Goal: Task Accomplishment & Management: Manage account settings

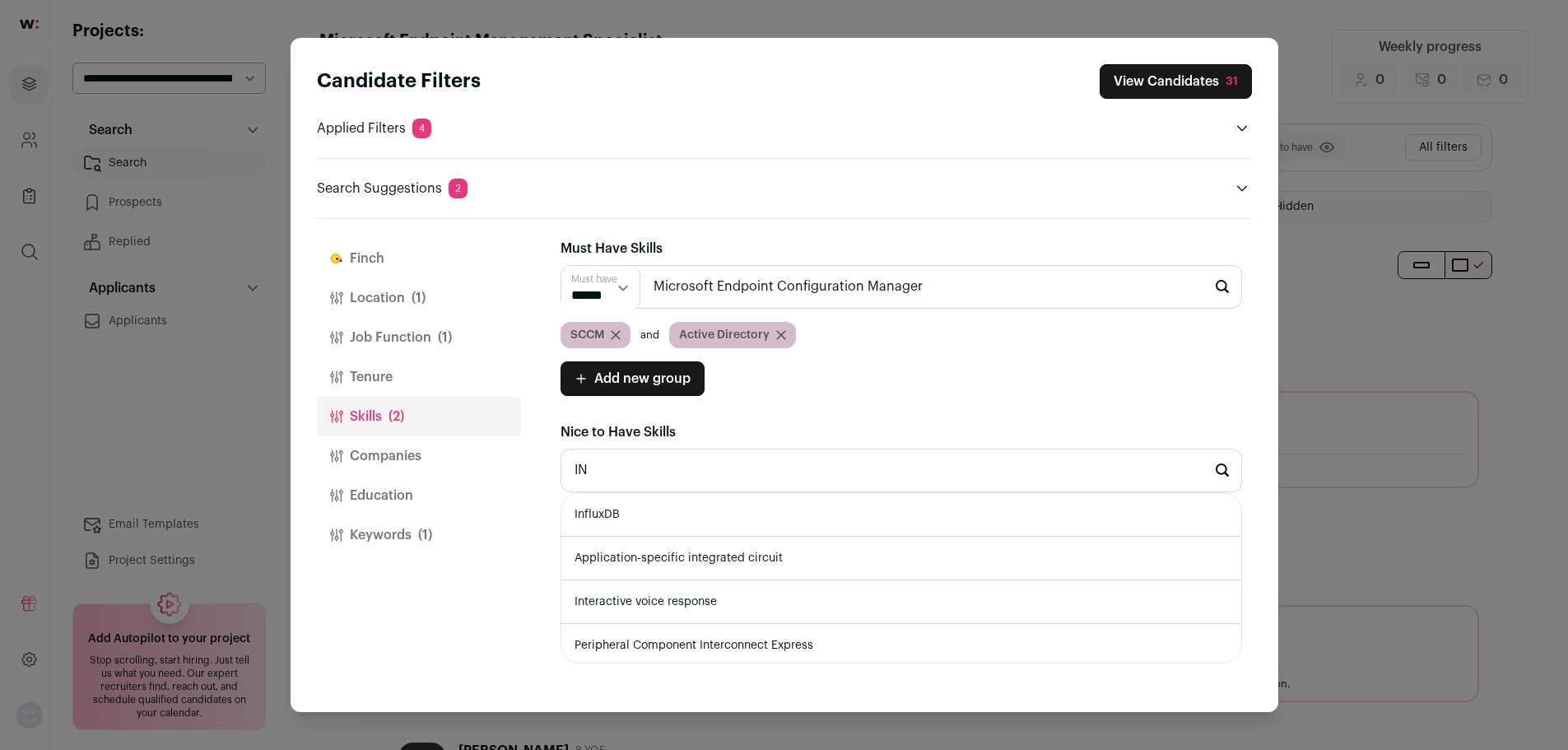
click at [1408, 520] on div "Candidate Filters View Candidates 31 Applied Filters 4 IT Specialist Must have …" at bounding box center [784, 375] width 1568 height 750
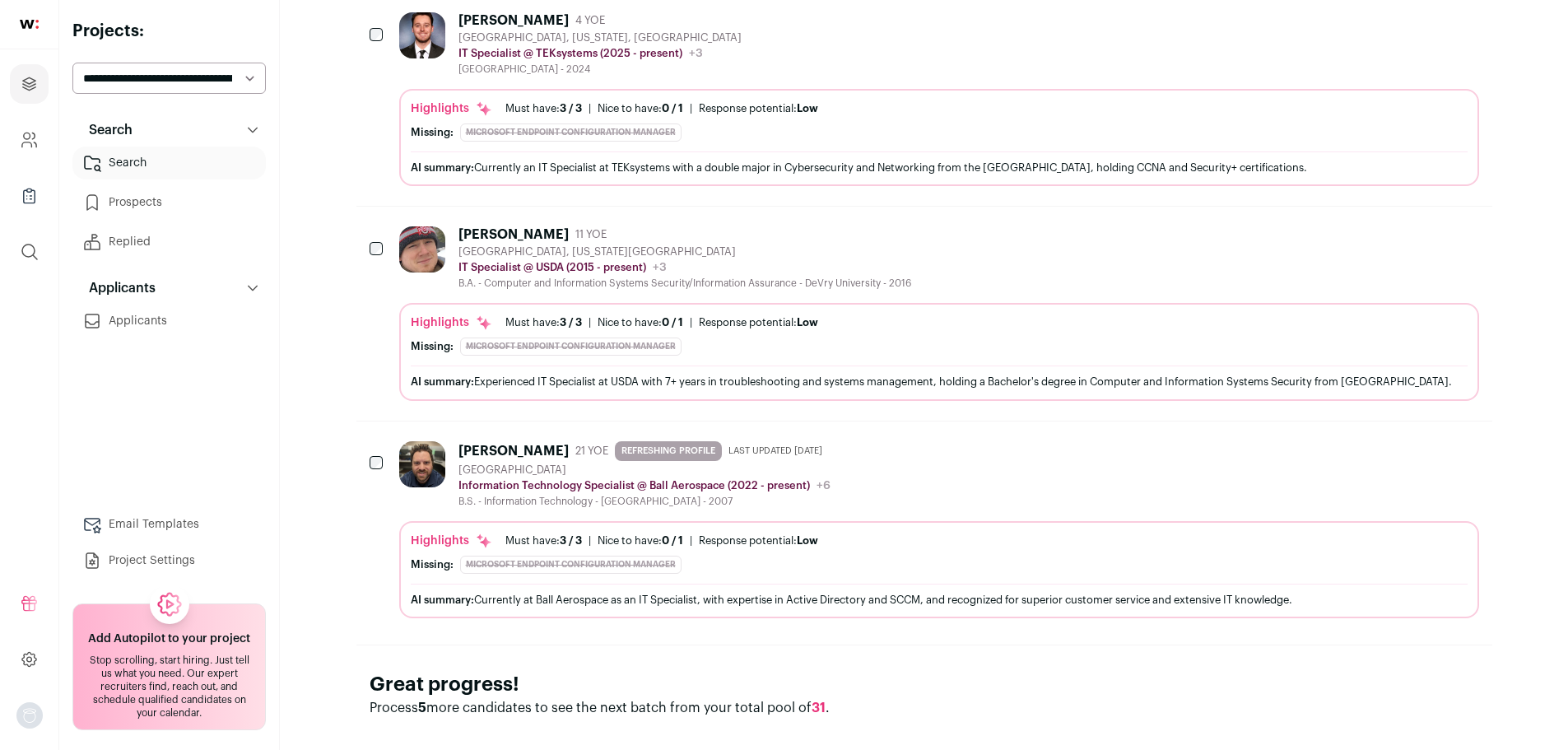
scroll to position [1852, 0]
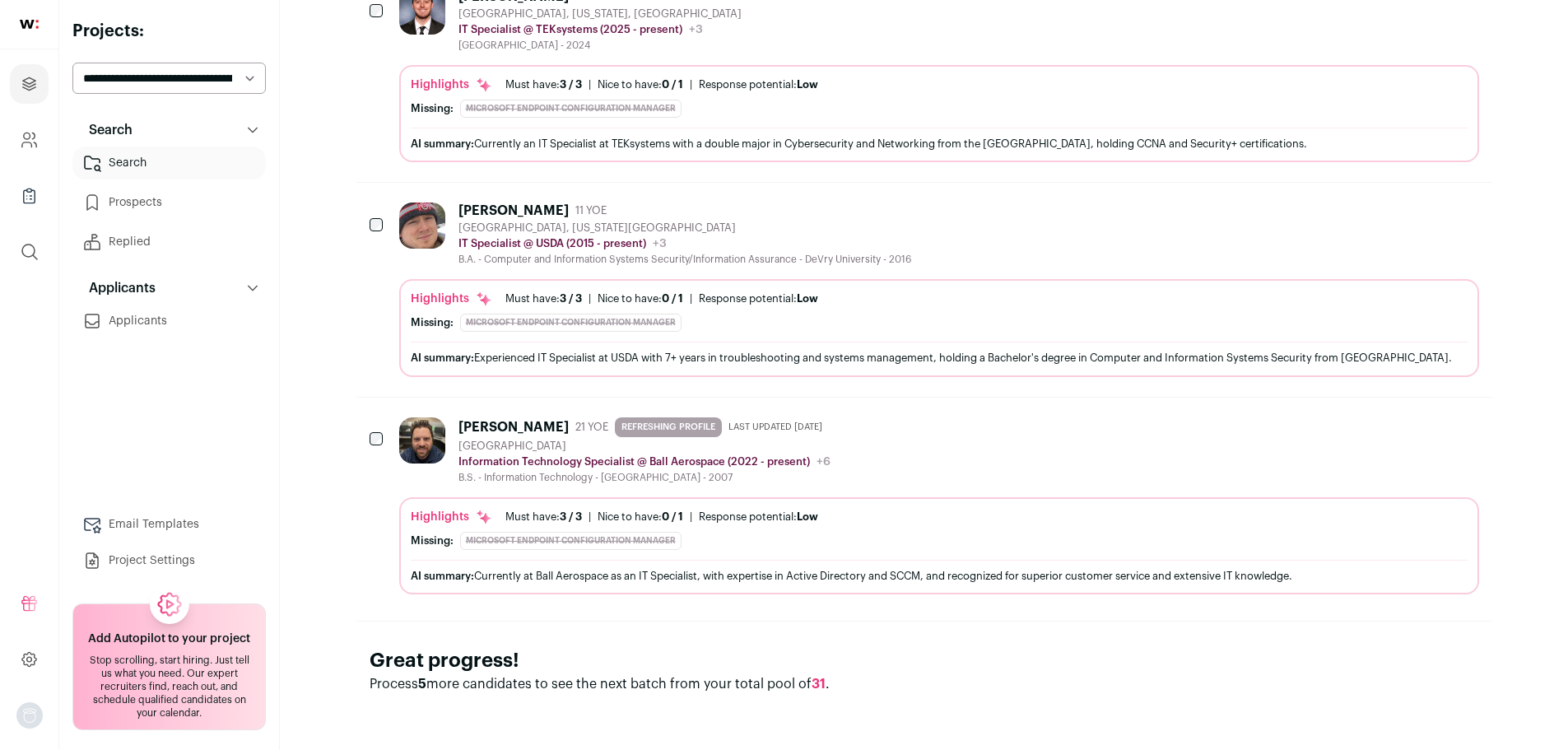
click at [808, 687] on p "Process 5 more candidates to see the next batch from your total pool of 31 ." at bounding box center [924, 684] width 1110 height 20
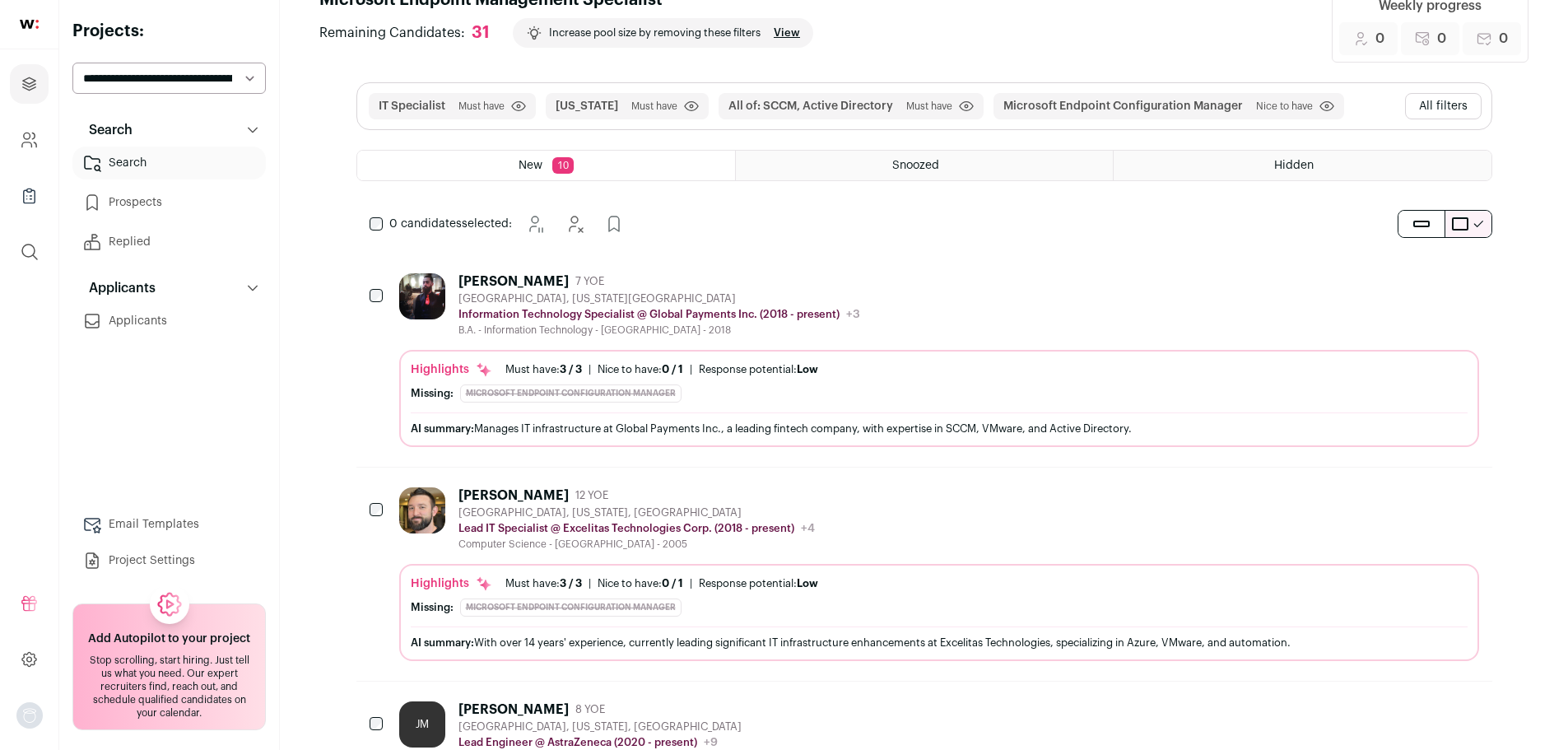
scroll to position [0, 0]
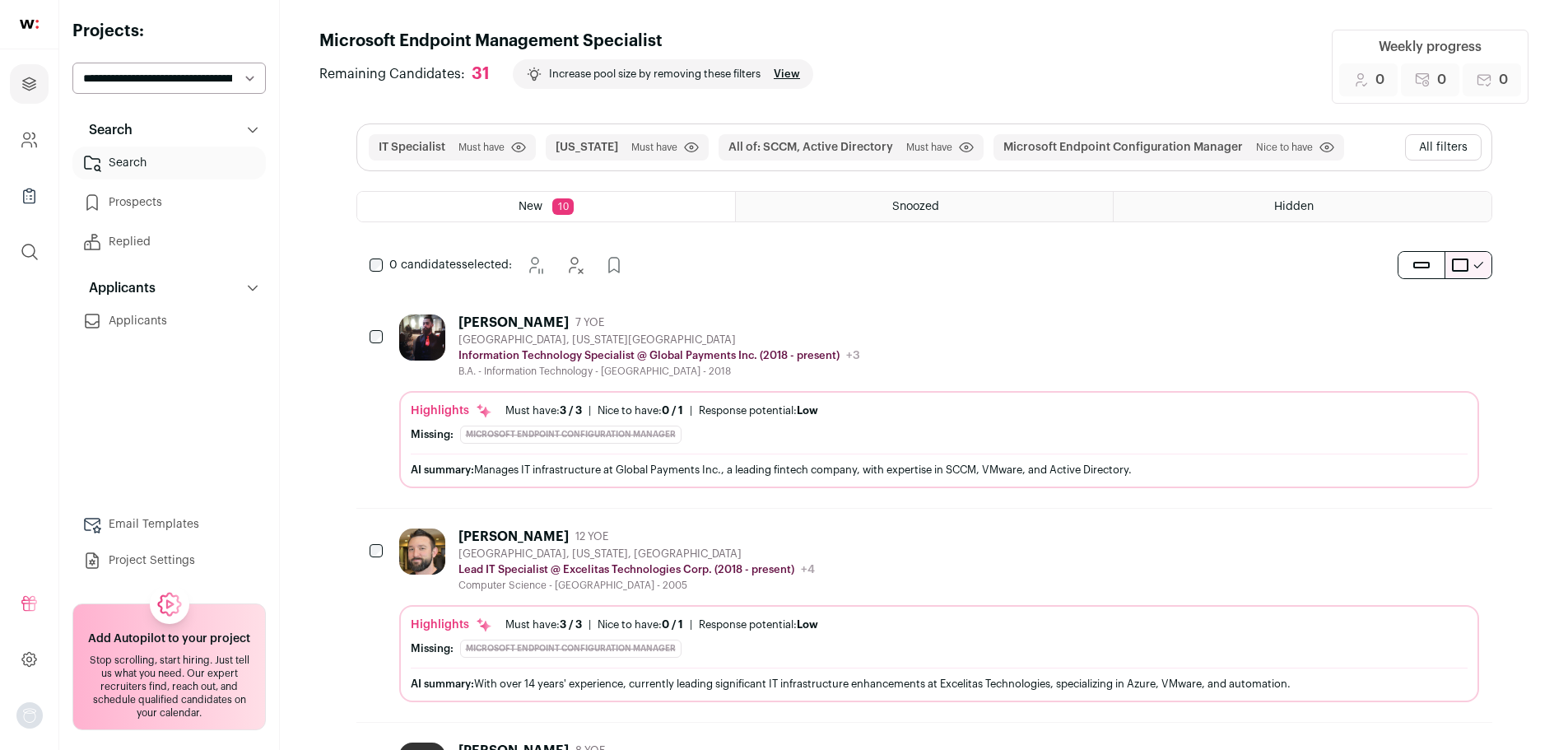
click at [968, 211] on div "Snoozed" at bounding box center [924, 207] width 377 height 30
click at [1296, 196] on div "Hidden" at bounding box center [1302, 207] width 377 height 30
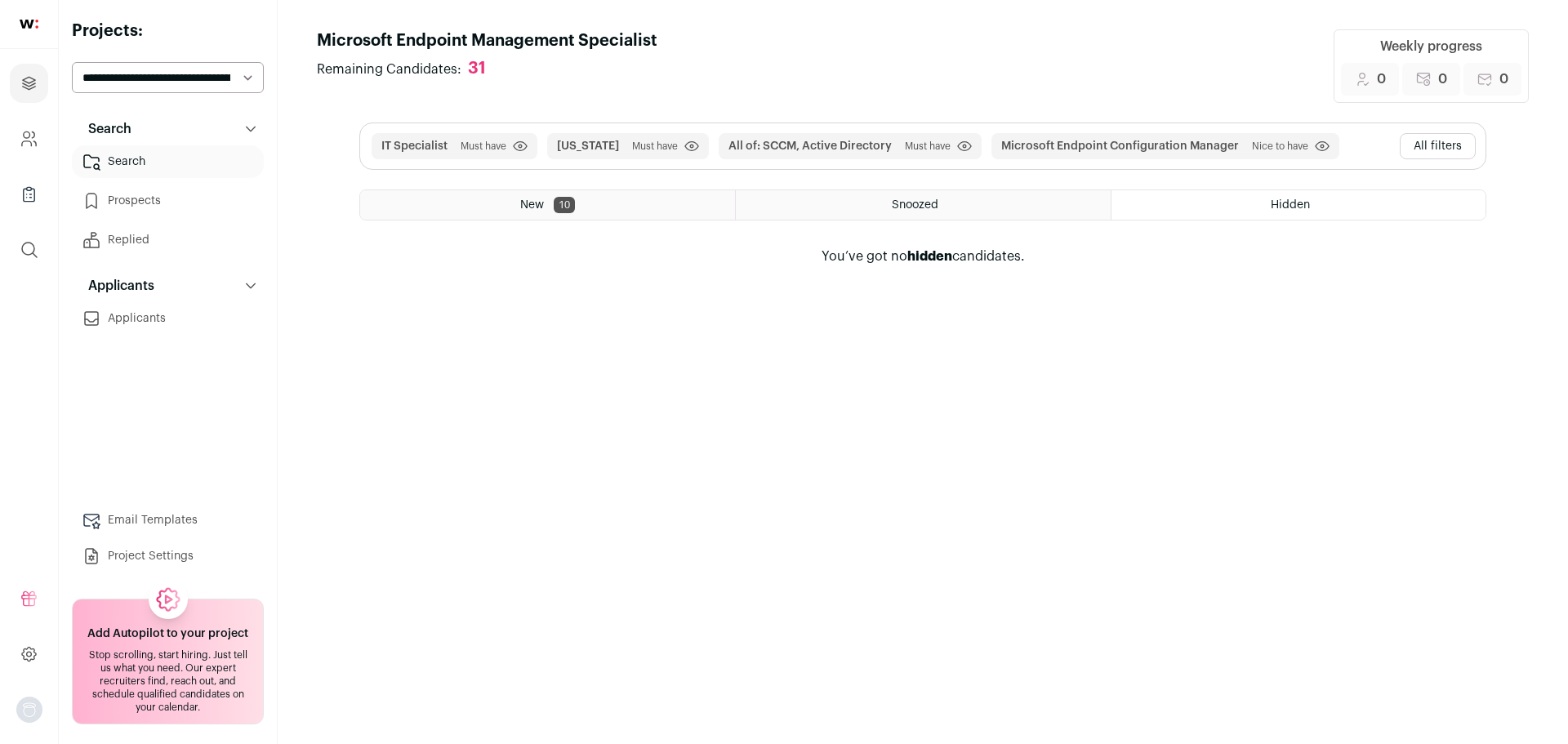
click at [538, 195] on div "New 10" at bounding box center [547, 205] width 375 height 29
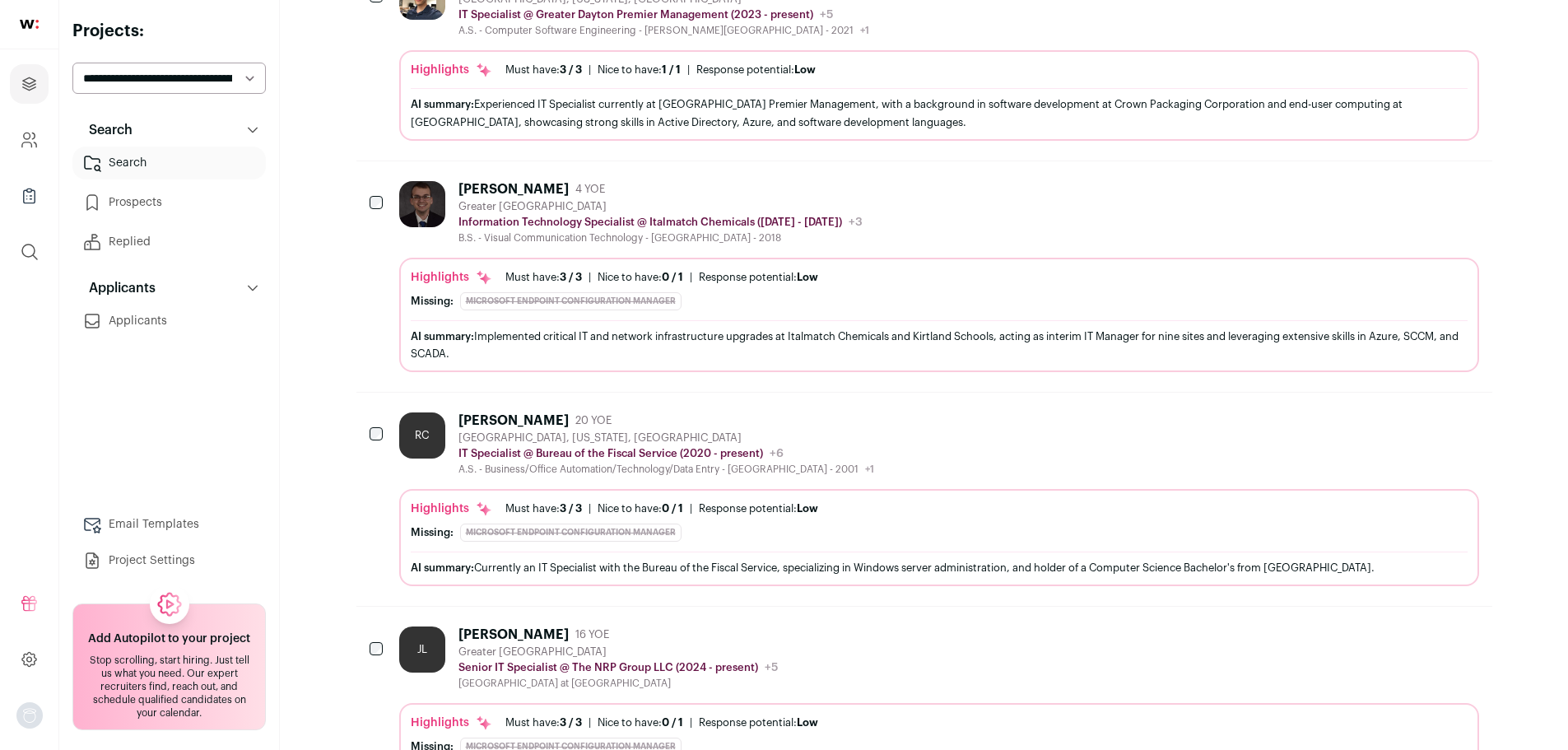
scroll to position [1153, 0]
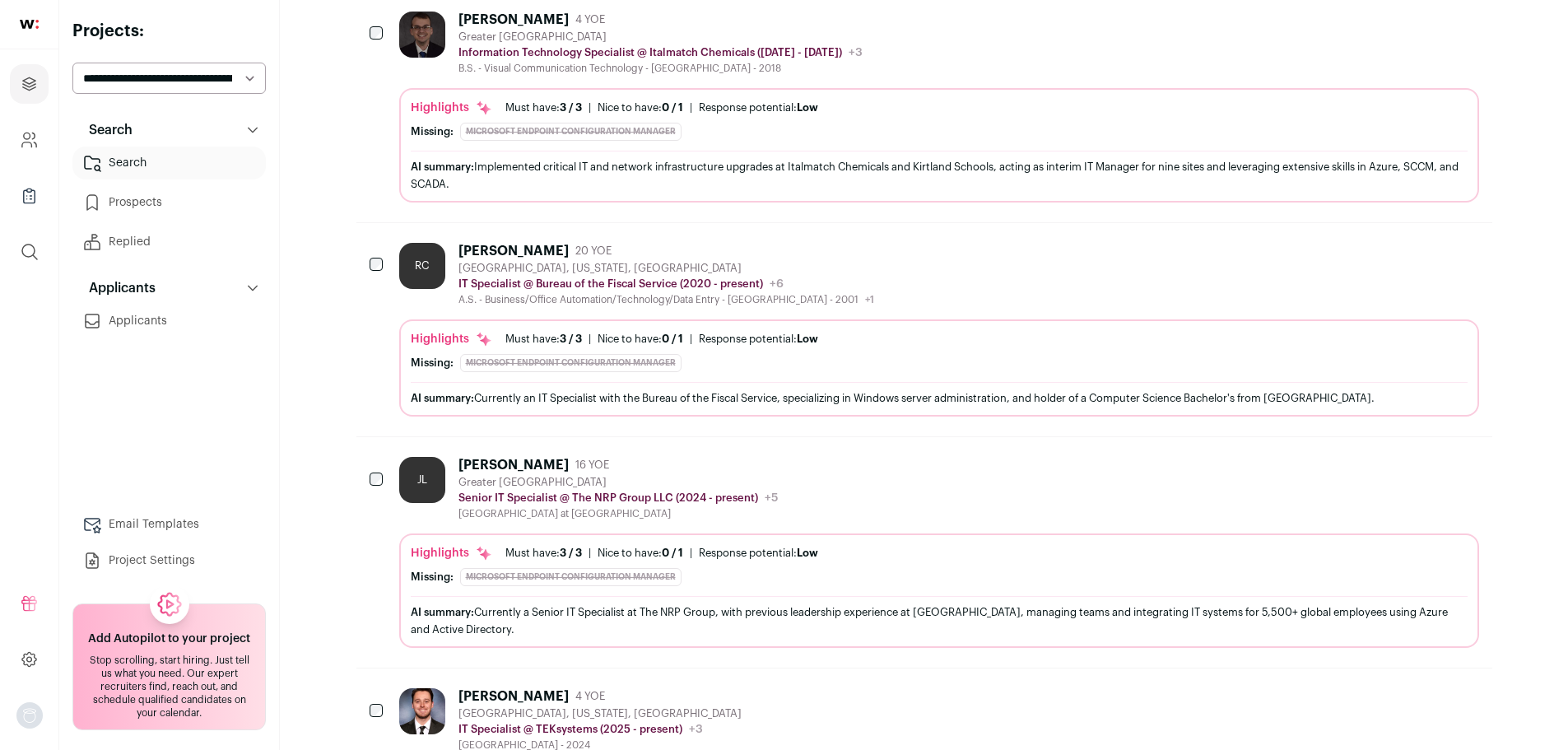
click at [903, 286] on div "RC [PERSON_NAME] 20 YOE [GEOGRAPHIC_DATA], [US_STATE], [GEOGRAPHIC_DATA] IT Spe…" at bounding box center [939, 274] width 1079 height 63
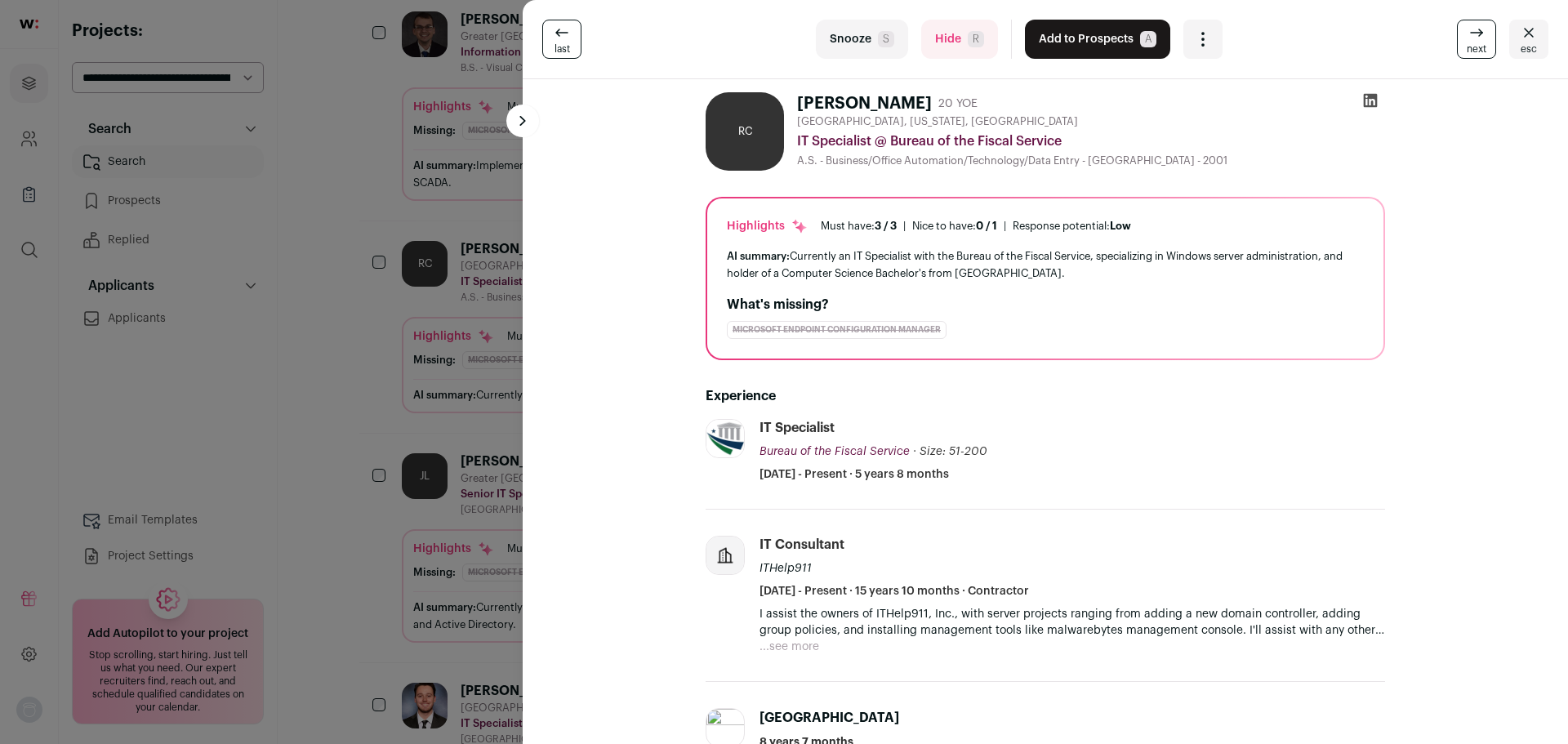
click at [531, 130] on button at bounding box center [523, 121] width 33 height 33
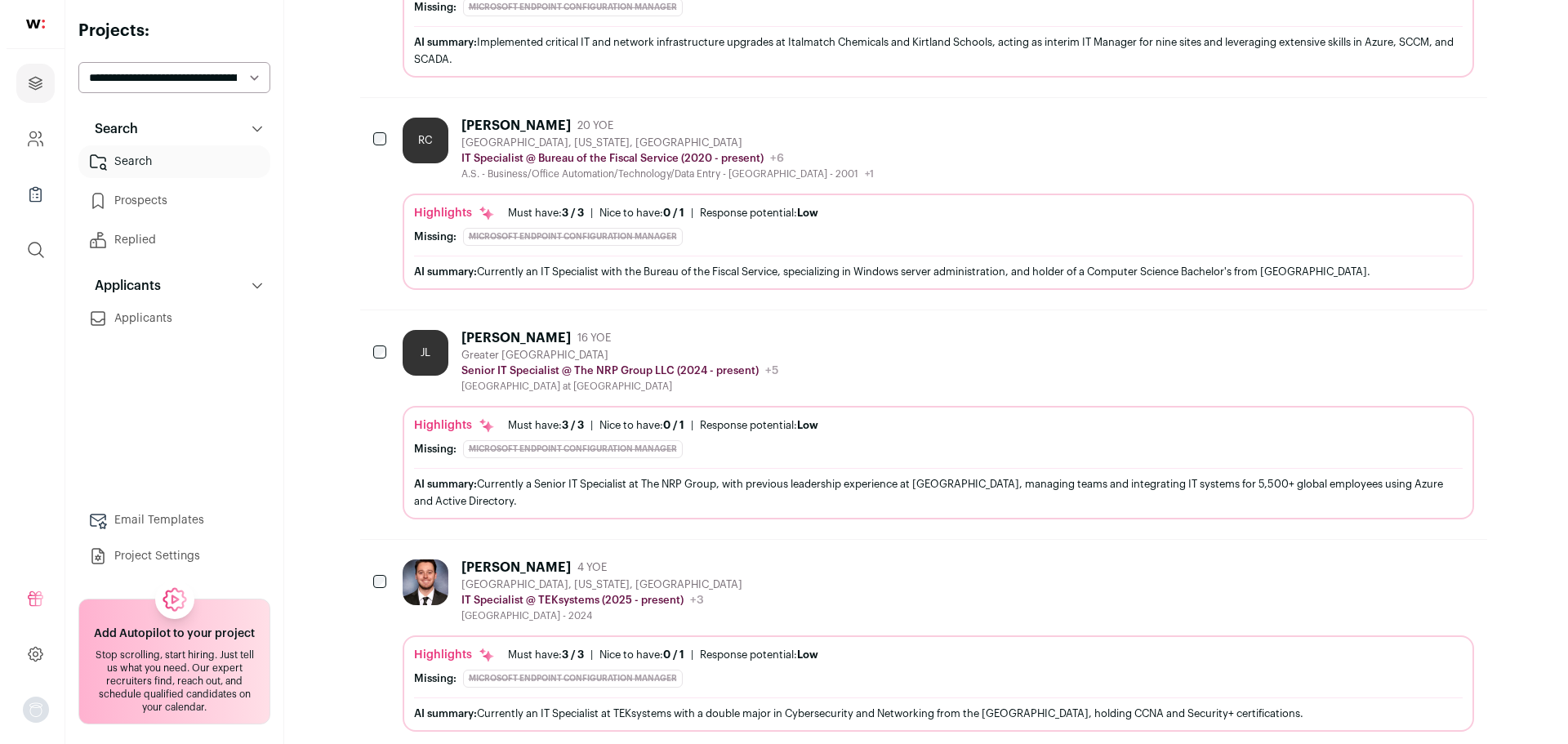
scroll to position [1389, 0]
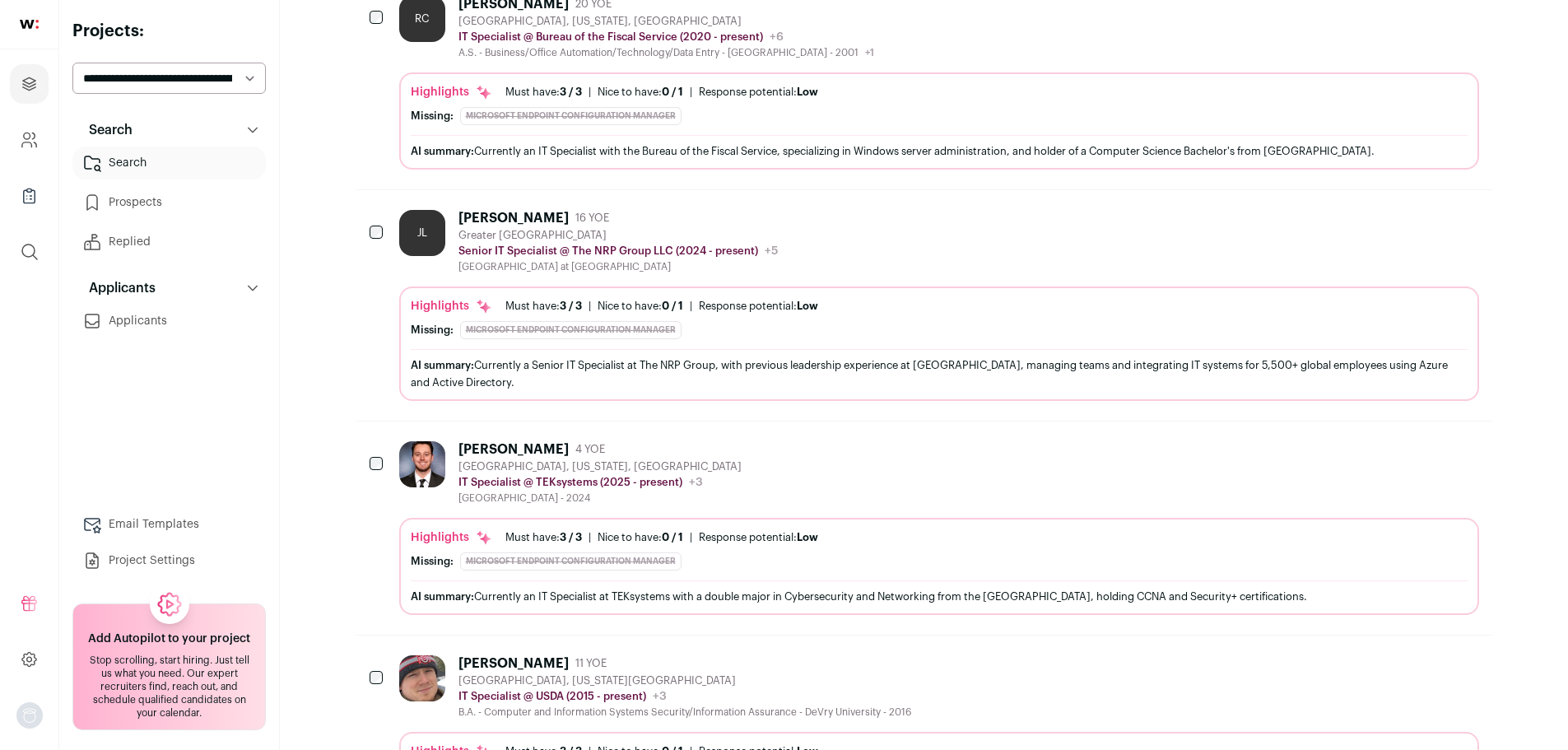
click at [895, 519] on div "Highlights Must have: 3 / 3 How many must haves have been fulfilled? | [GEOGRAP…" at bounding box center [939, 567] width 1079 height 97
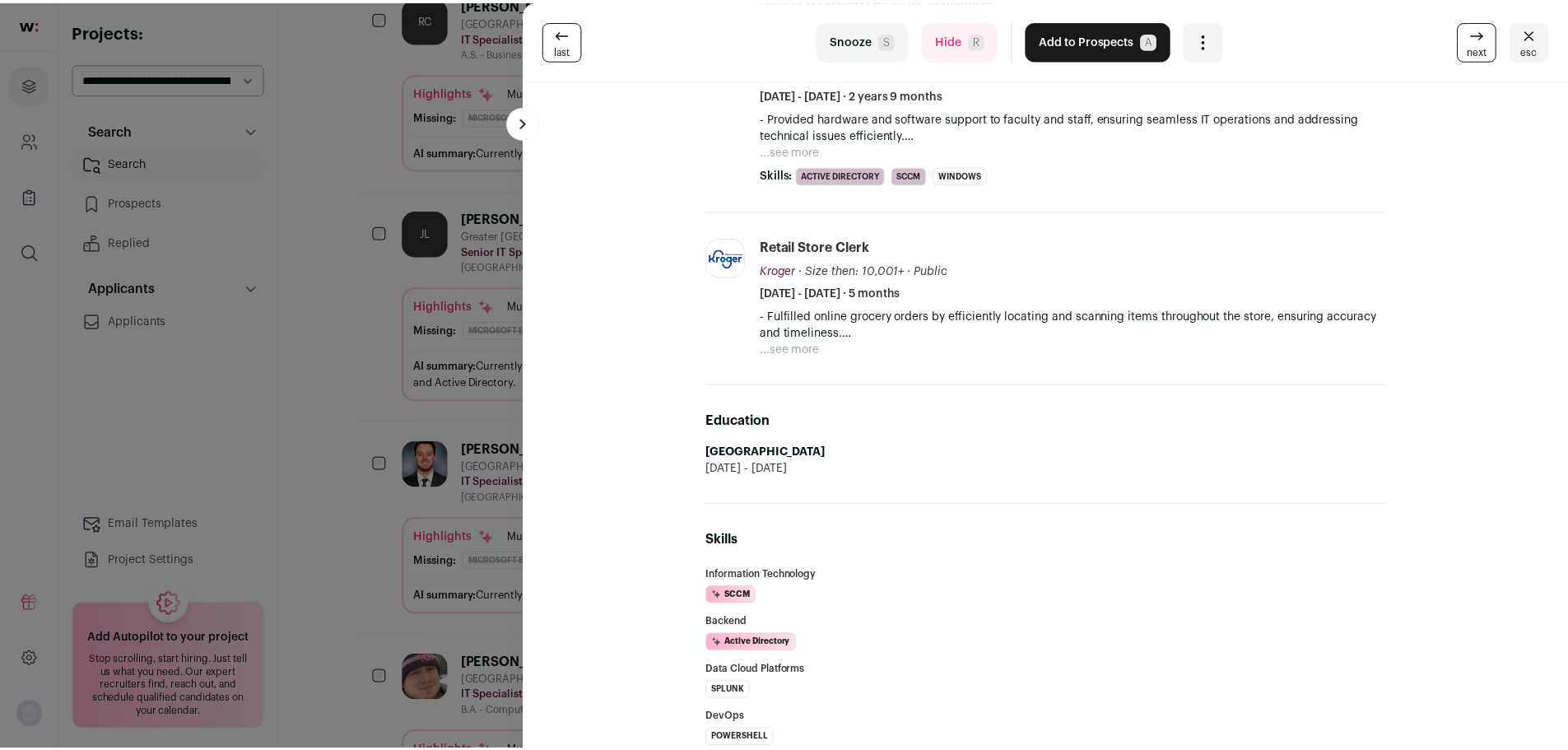
scroll to position [712, 0]
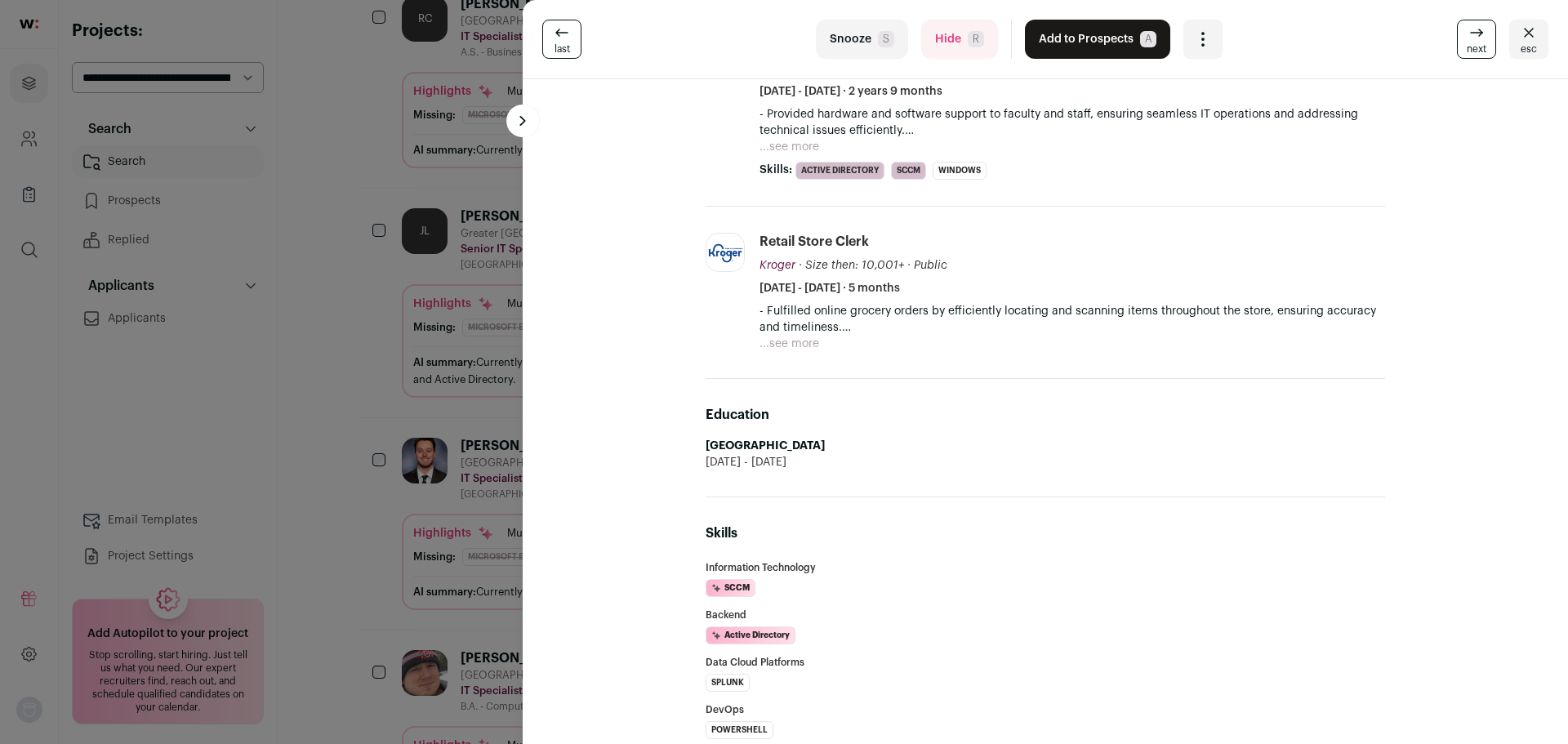
click at [511, 116] on button at bounding box center [523, 121] width 33 height 33
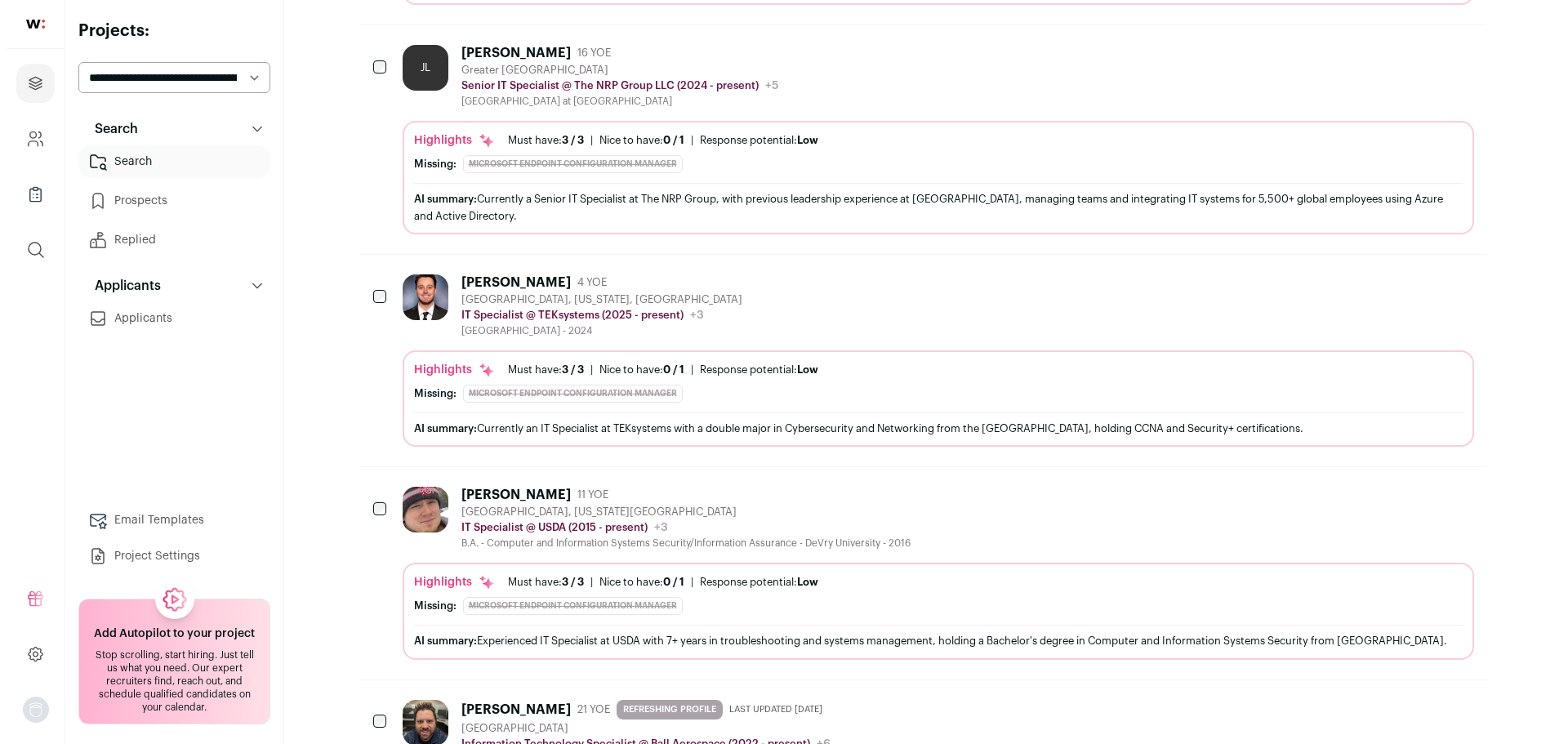
scroll to position [1634, 0]
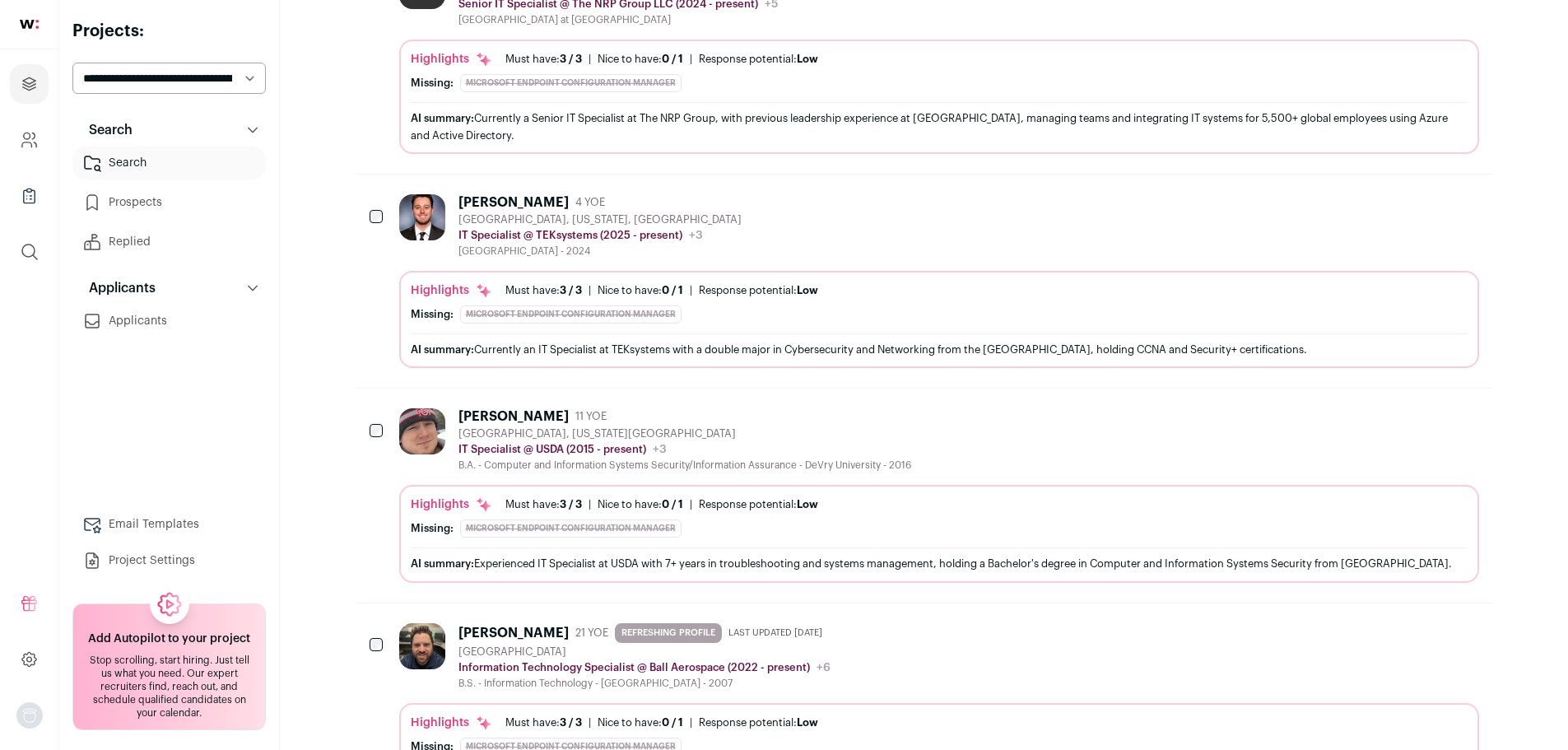
click at [856, 439] on div "[GEOGRAPHIC_DATA], [US_STATE][GEOGRAPHIC_DATA]" at bounding box center [685, 433] width 453 height 13
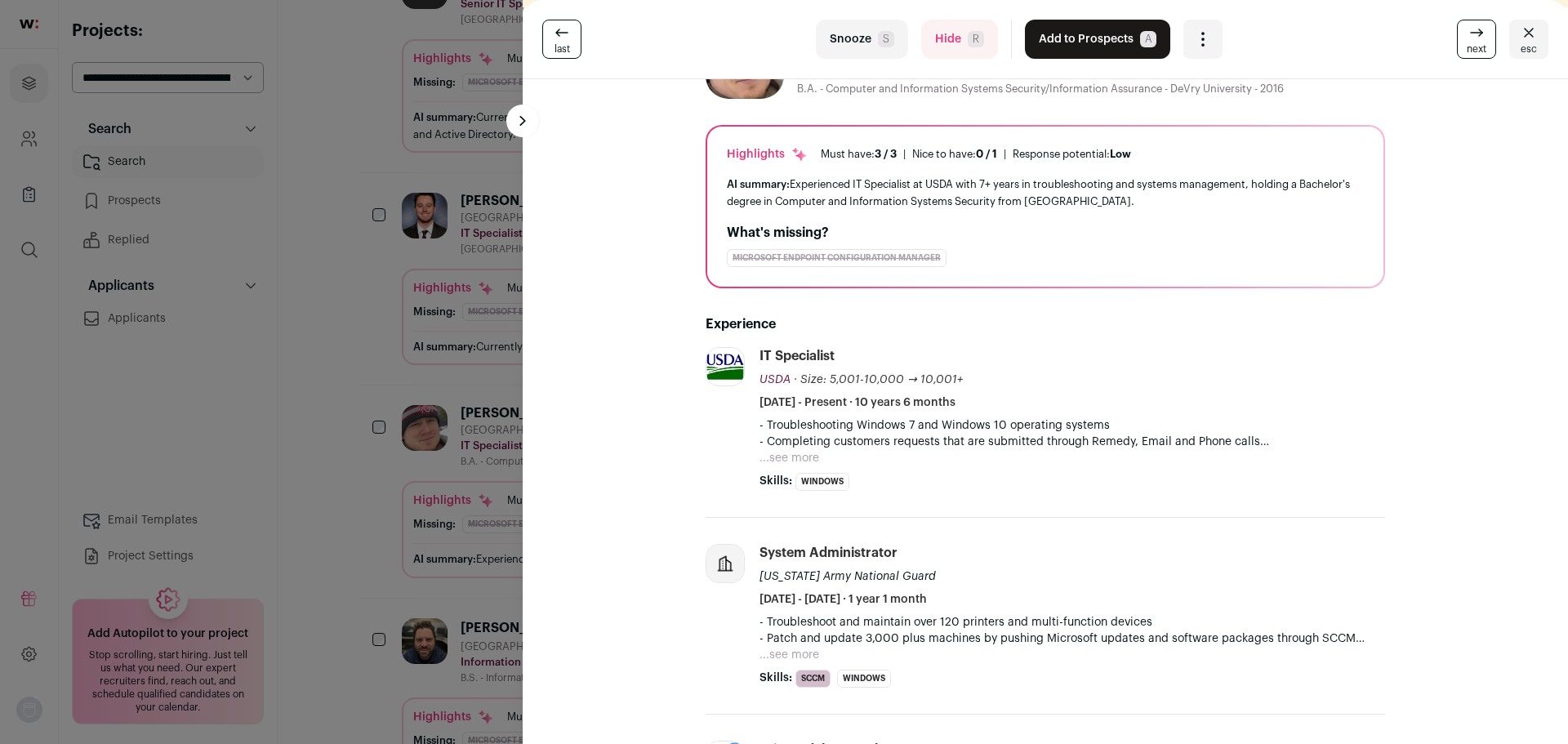
scroll to position [119, 0]
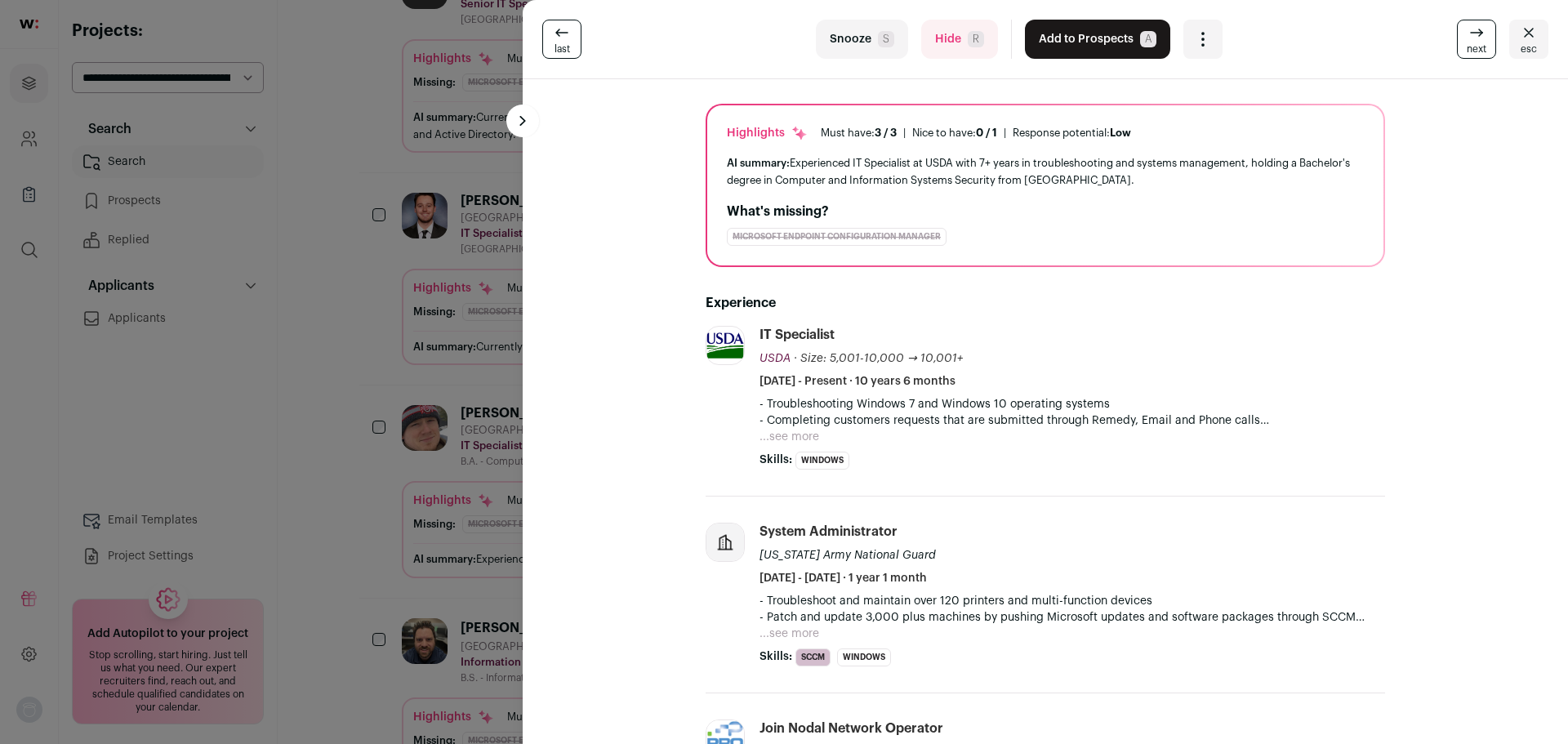
click at [767, 422] on p "- Completing customers requests that are submitted through Remedy, Email and Ph…" at bounding box center [1072, 420] width 626 height 16
click at [780, 417] on p "- Completing customers requests that are submitted through Remedy, Email and Ph…" at bounding box center [1072, 420] width 626 height 16
click at [776, 434] on button "...see more" at bounding box center [789, 437] width 59 height 16
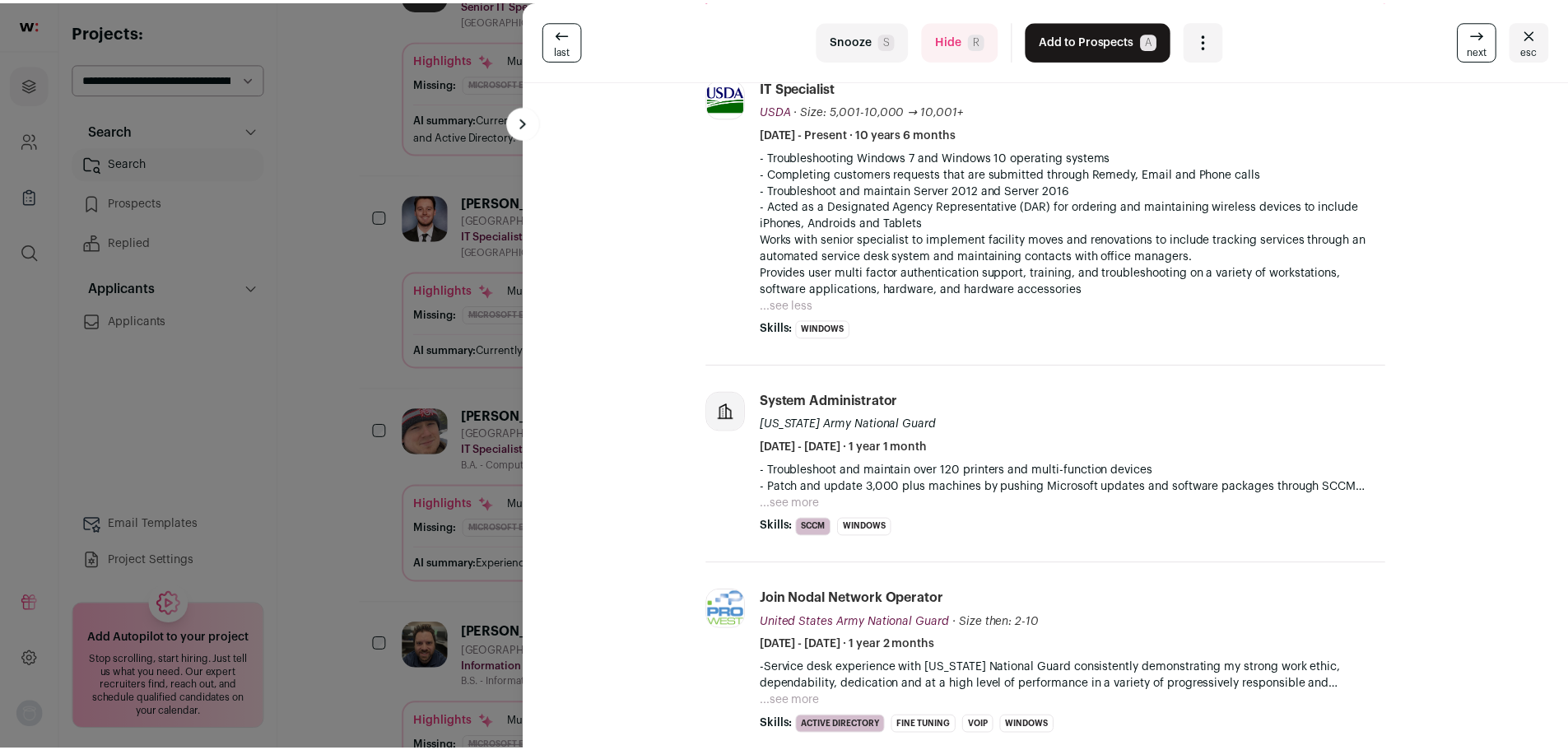
scroll to position [0, 0]
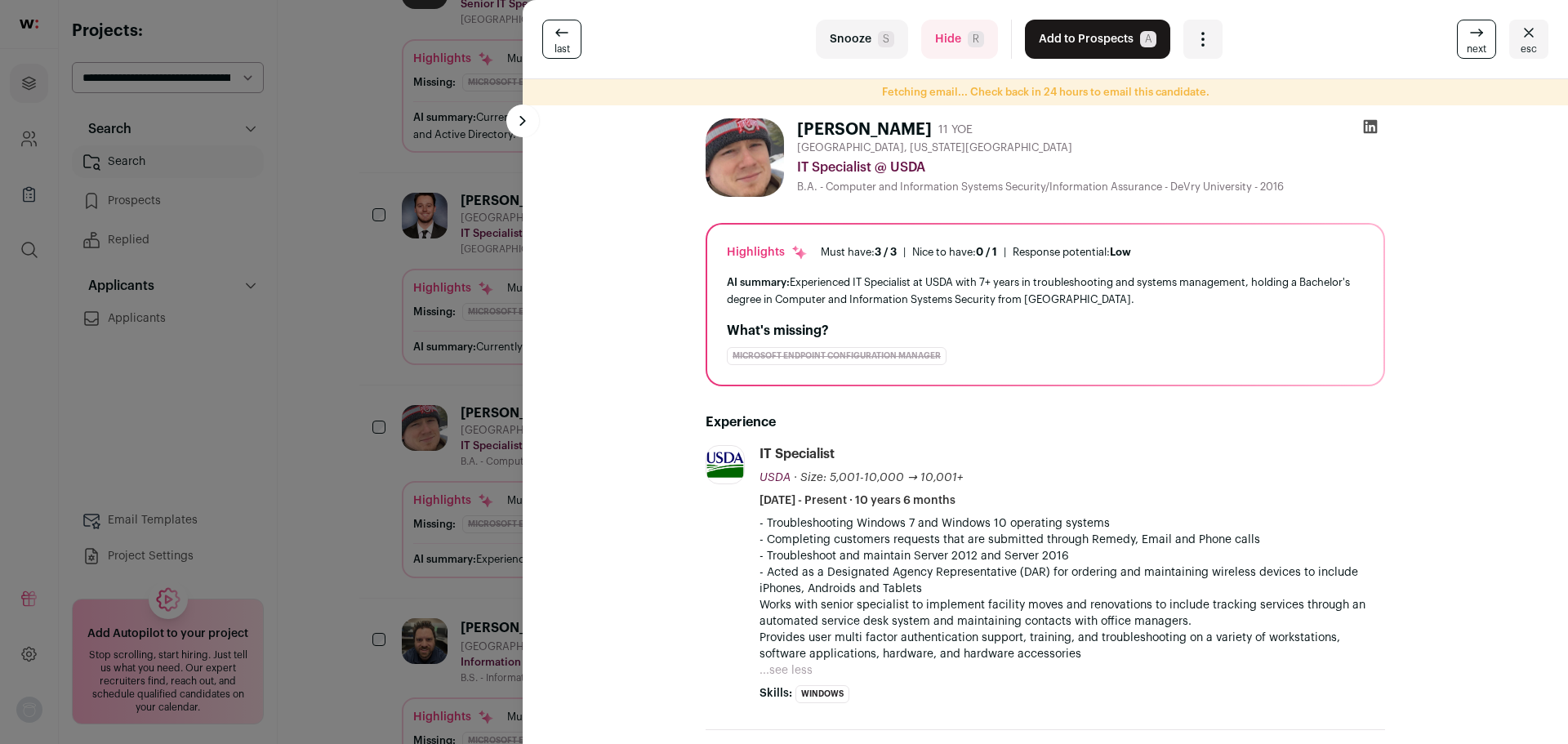
click at [517, 118] on button at bounding box center [523, 121] width 33 height 33
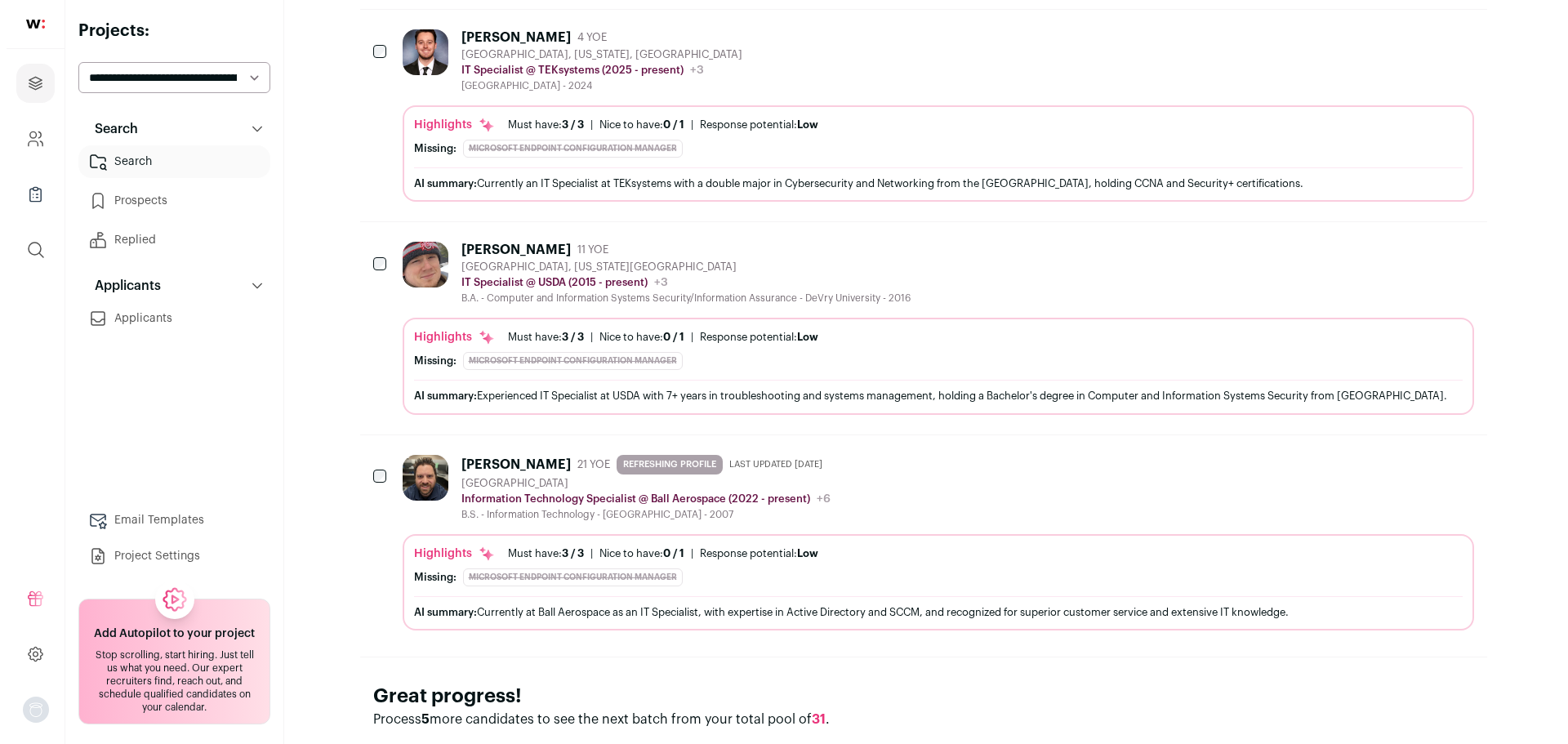
scroll to position [1838, 0]
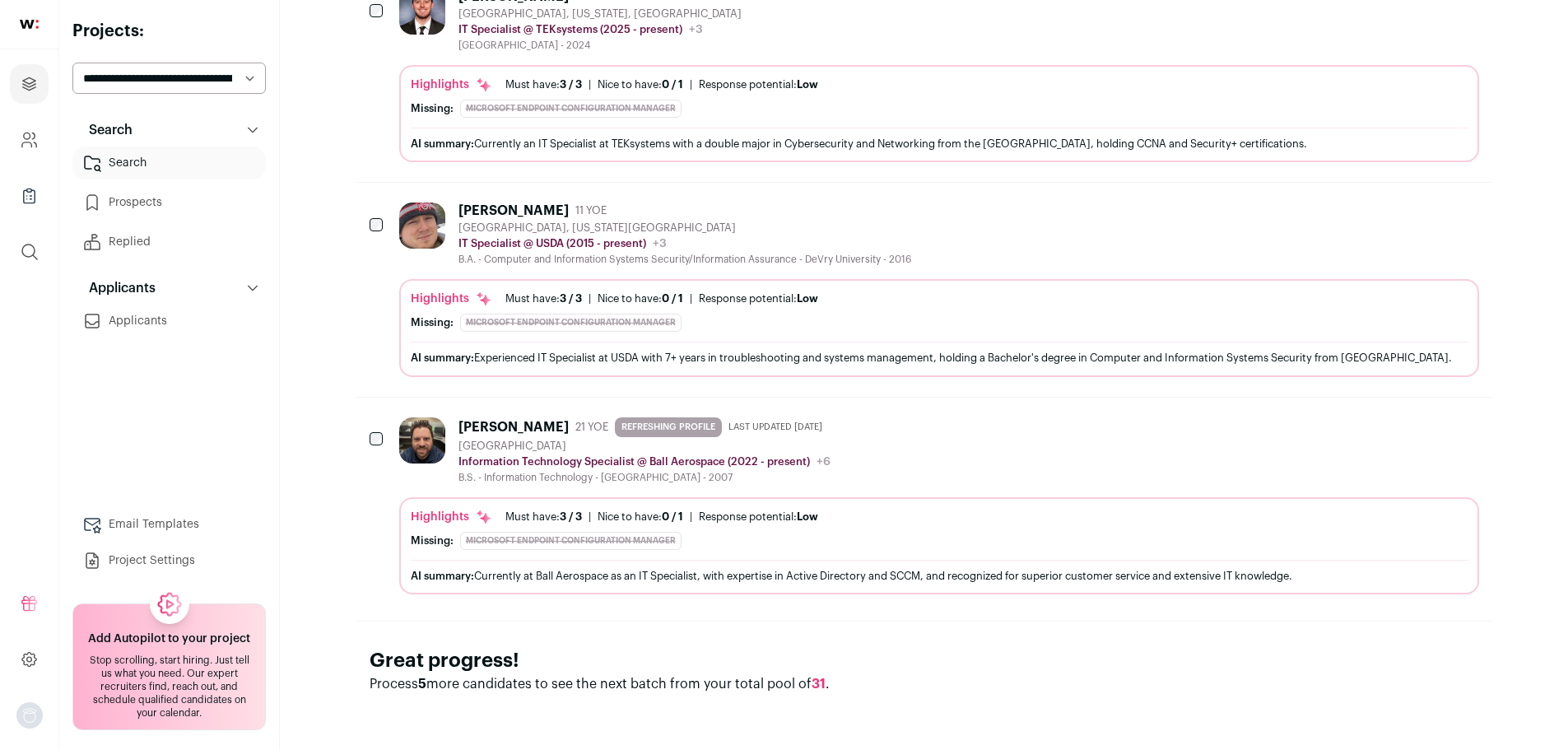
click at [1038, 473] on div "[PERSON_NAME] 21 YOE REFRESHING PROFILE Last updated [DATE] [GEOGRAPHIC_DATA] I…" at bounding box center [939, 451] width 1079 height 67
click at [0, 0] on turbo-frame at bounding box center [0, 0] width 0 height 0
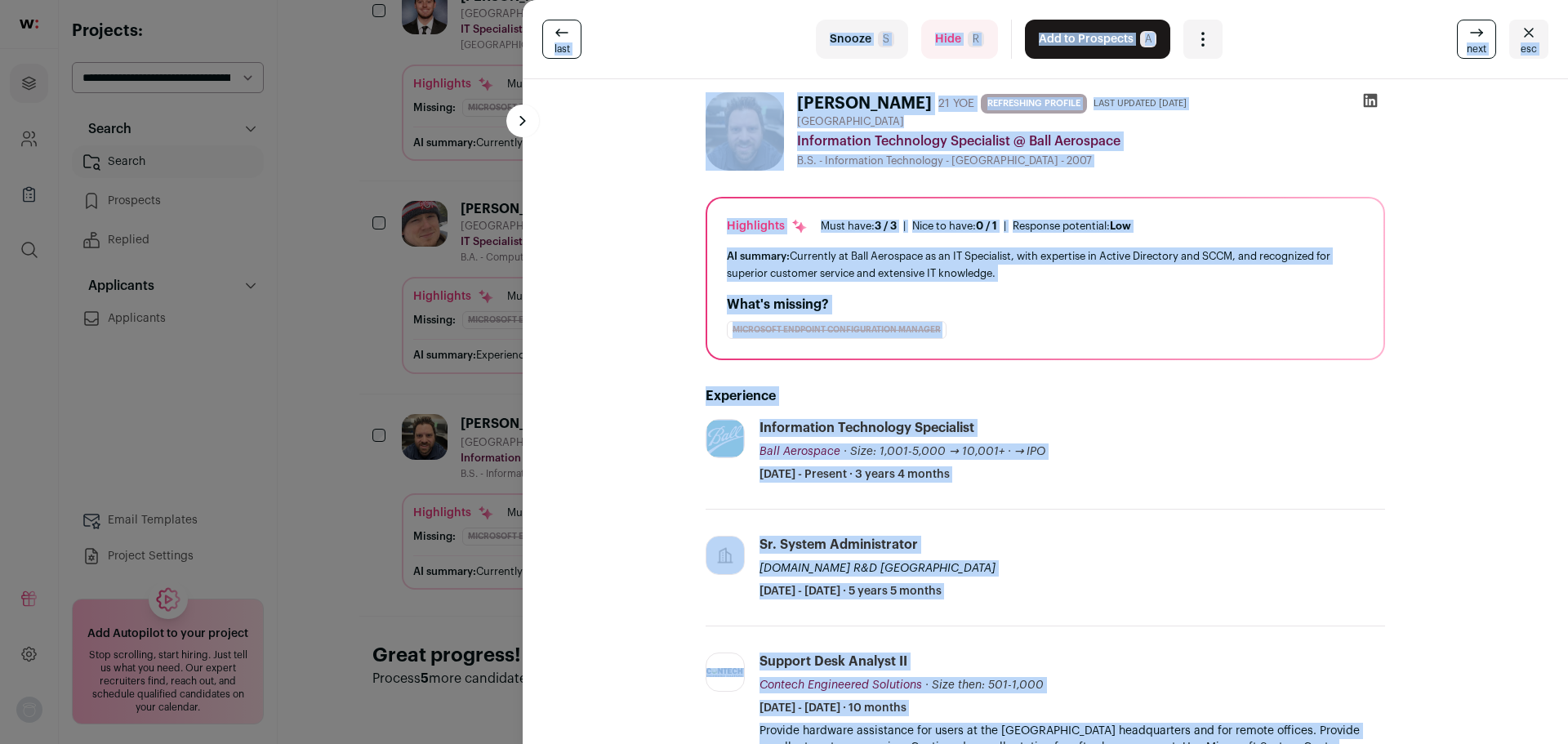
click at [1133, 468] on div "Information Technology Specialist Ball Aerospace Ball Aerospace [DOMAIN_NAME] A…" at bounding box center [1072, 451] width 626 height 64
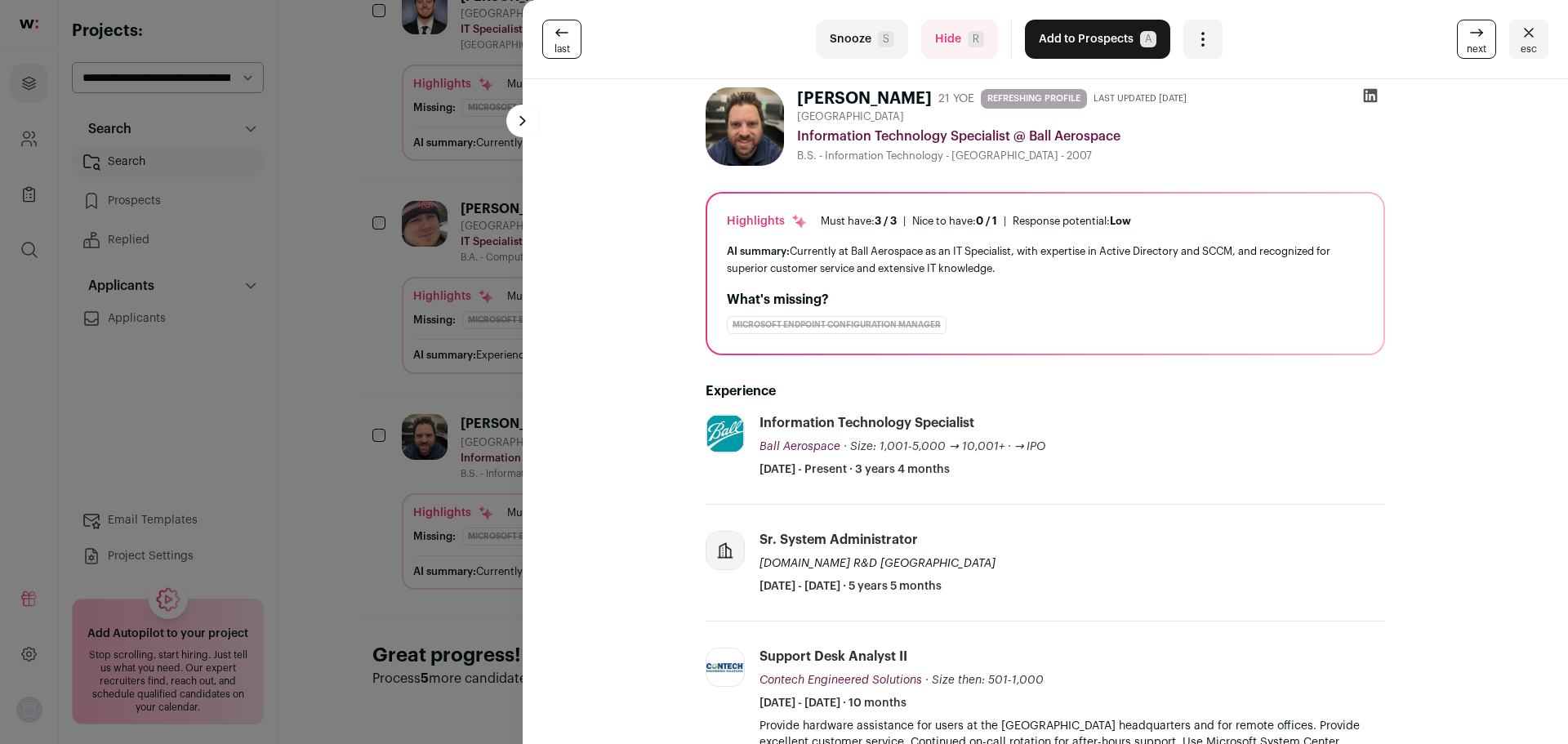
scroll to position [0, 0]
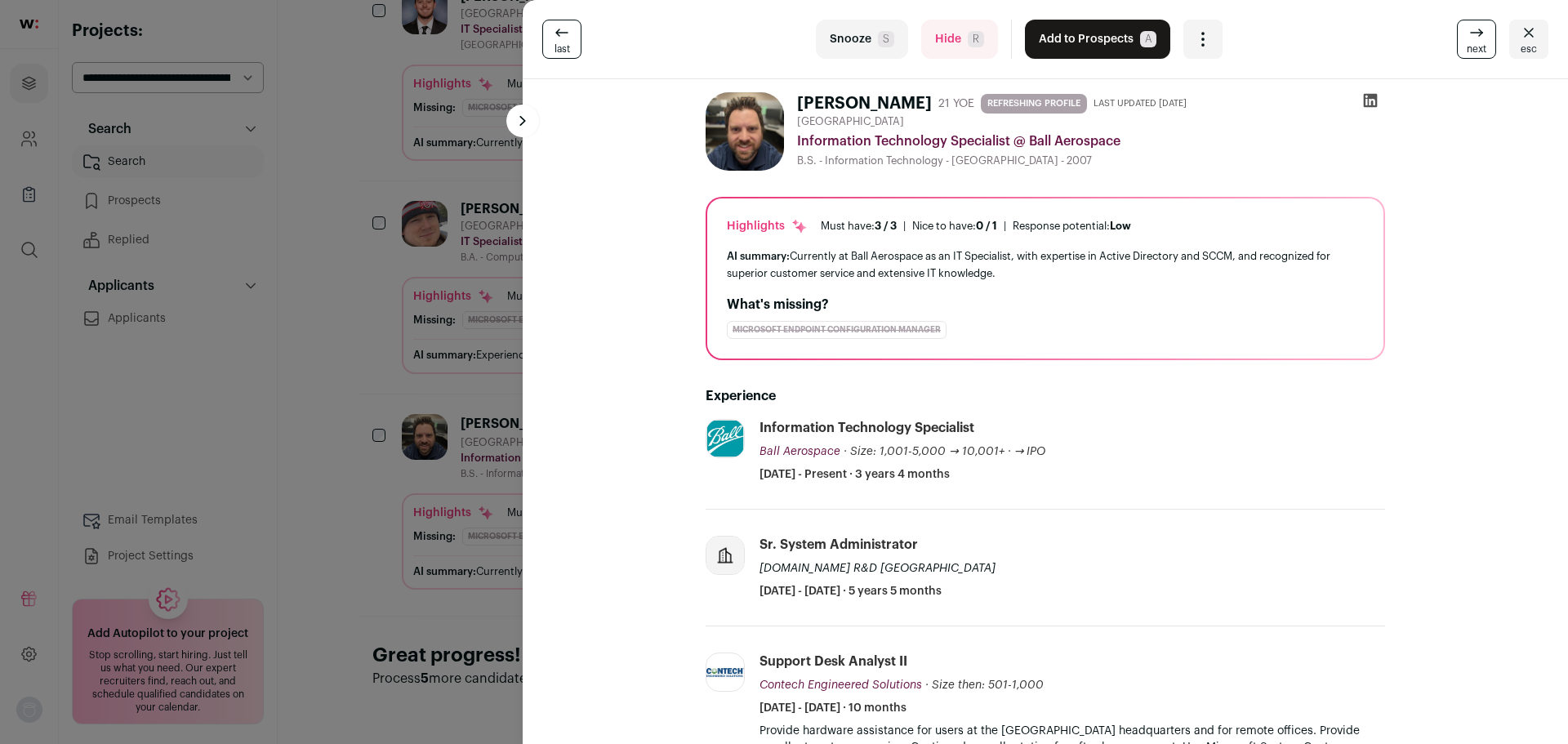
click at [1146, 443] on div "Information Technology Specialist Ball Aerospace Ball Aerospace [DOMAIN_NAME] A…" at bounding box center [1072, 451] width 626 height 64
click at [519, 121] on button at bounding box center [523, 121] width 33 height 33
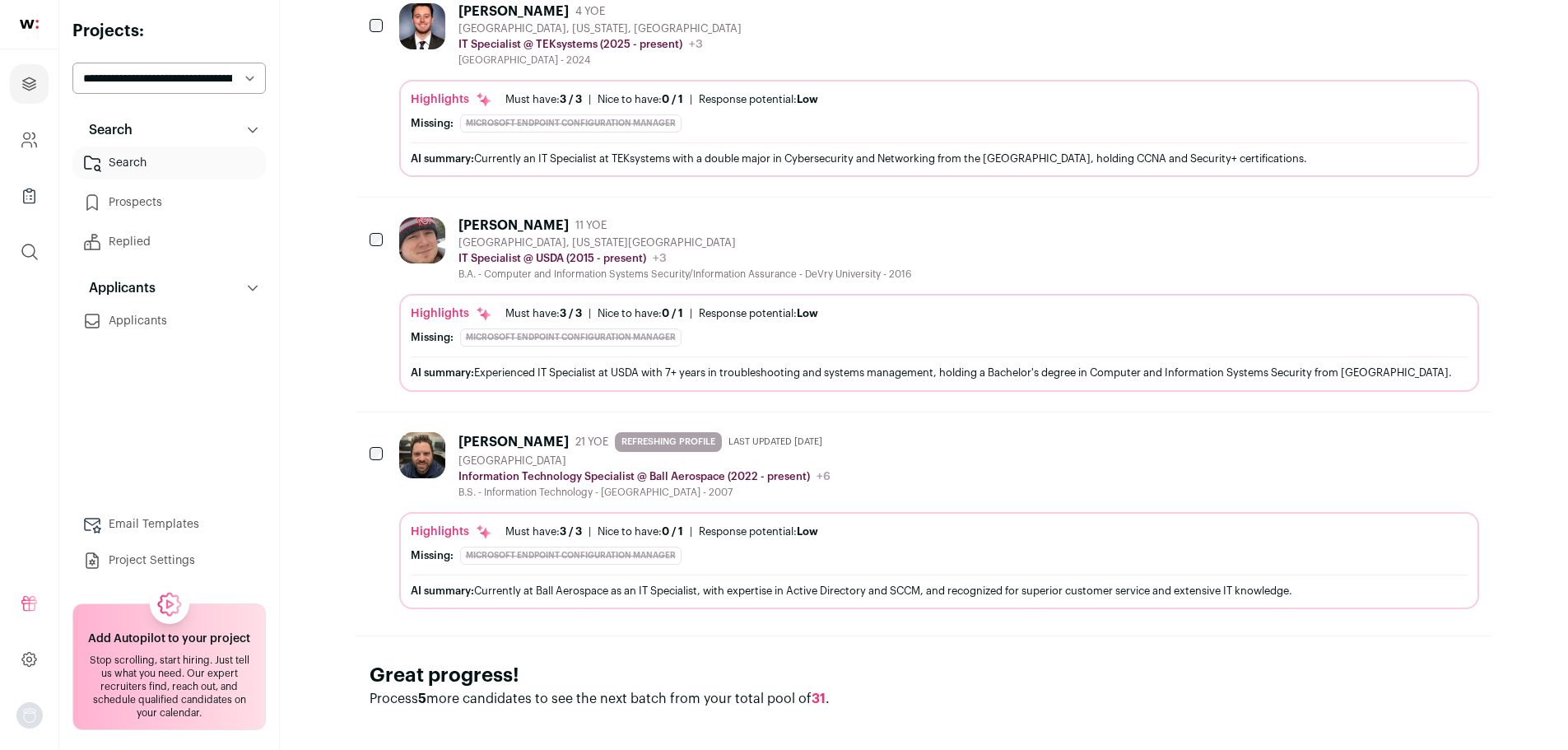
scroll to position [1852, 0]
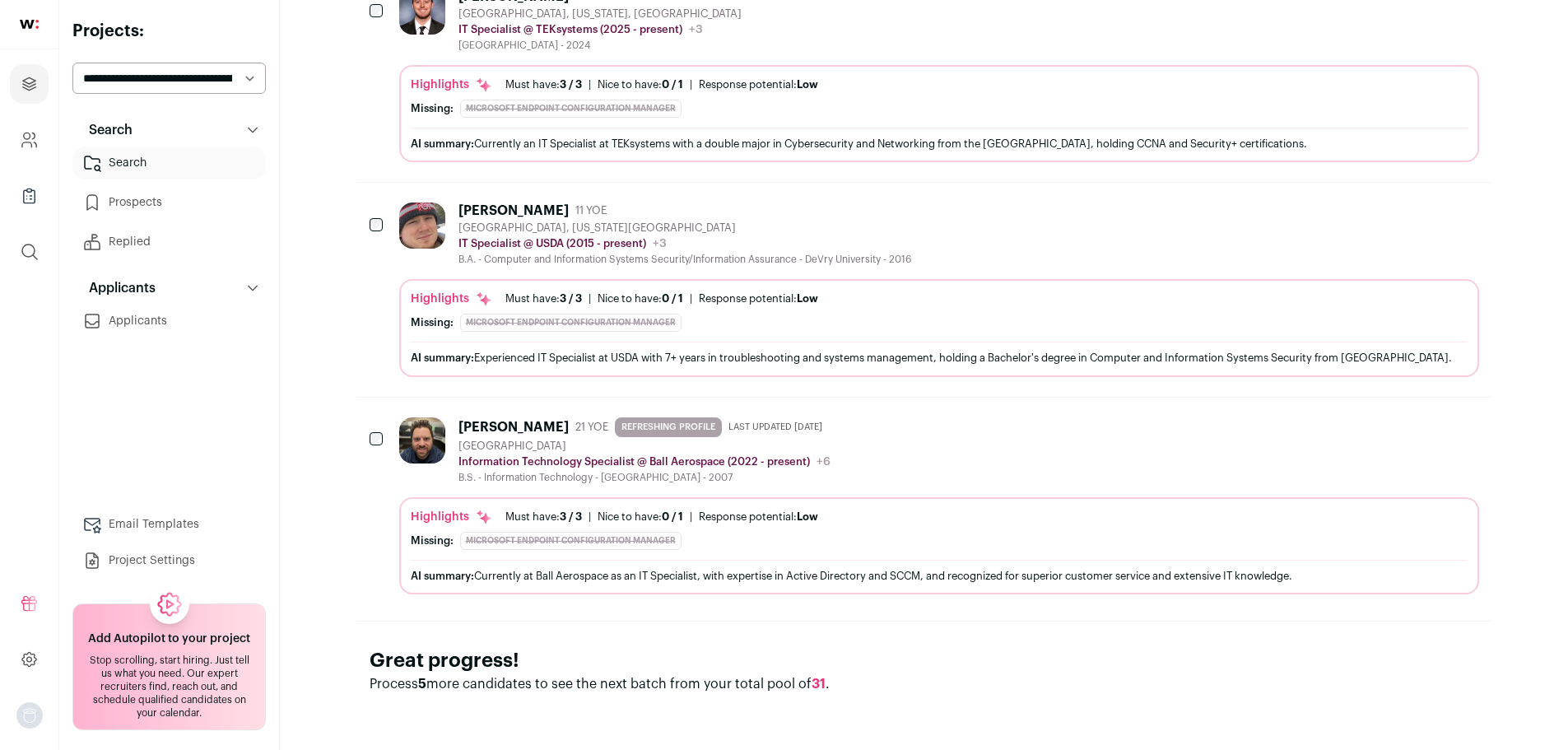
click at [818, 682] on span "31" at bounding box center [818, 684] width 14 height 13
click at [922, 659] on div "Great progress! Process 5 more candidates to see the next batch from your total…" at bounding box center [924, 670] width 1136 height 100
click at [366, 433] on div "[PERSON_NAME] 21 YOE REFRESHING PROFILE Last updated [DATE] [GEOGRAPHIC_DATA] I…" at bounding box center [924, 505] width 1136 height 216
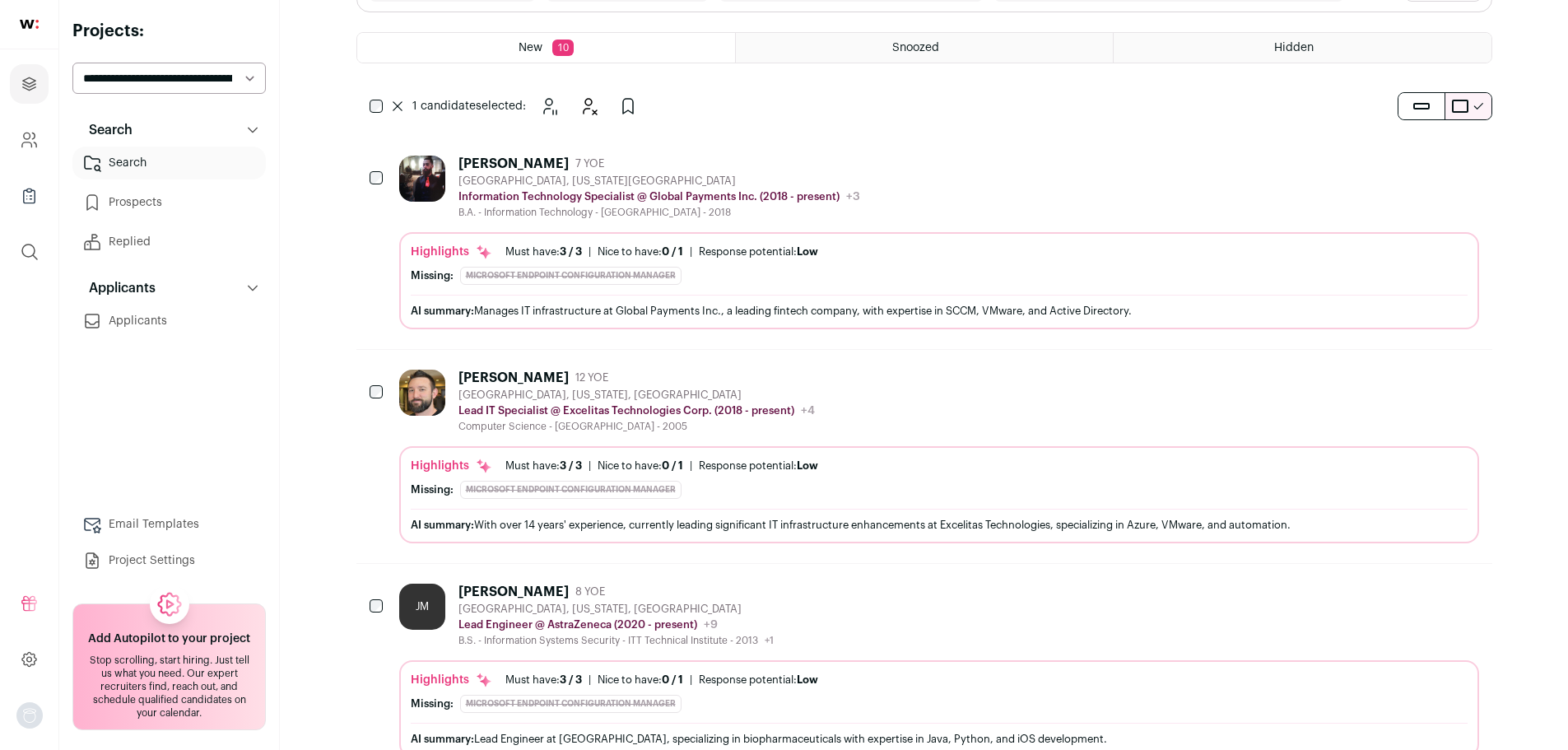
scroll to position [0, 0]
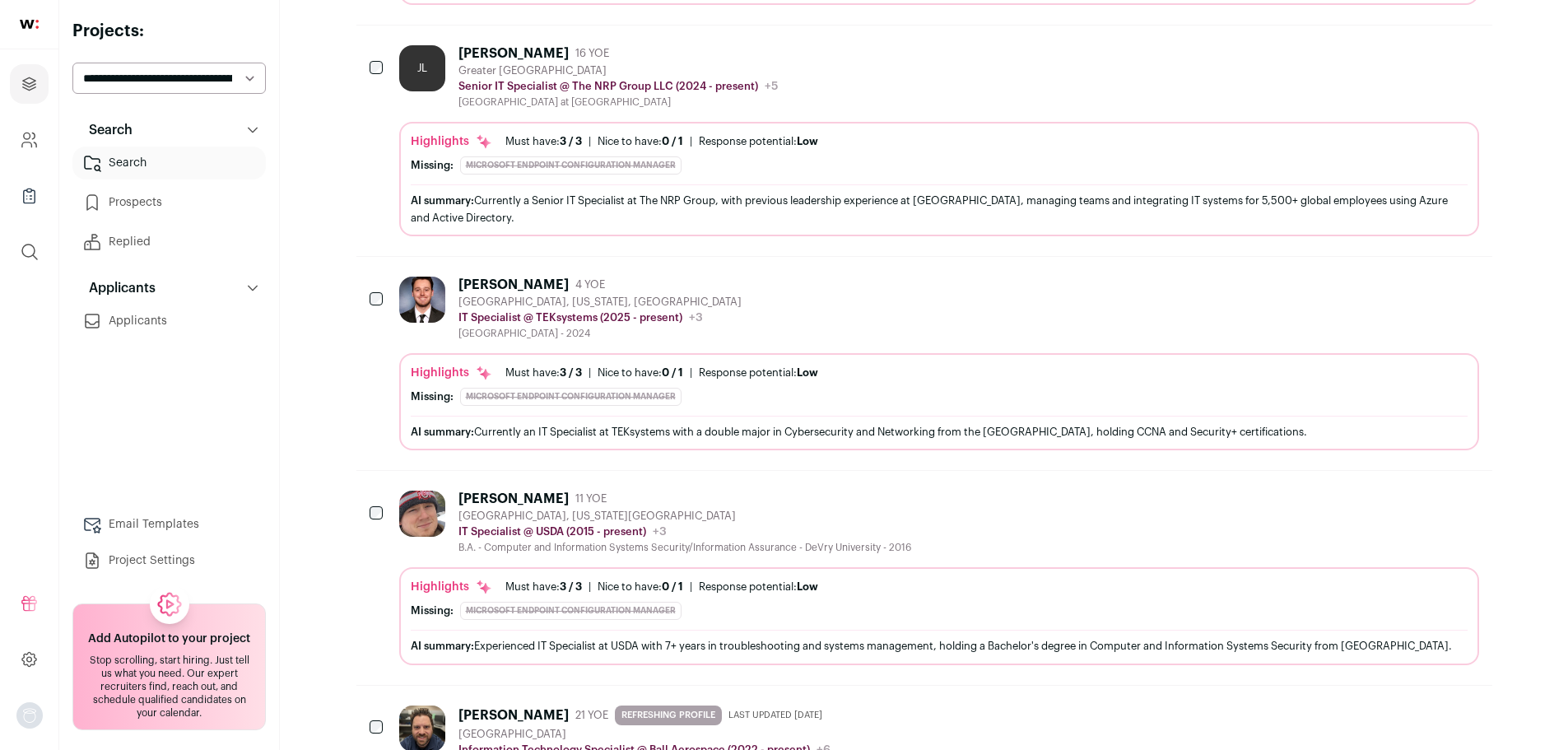
scroll to position [1852, 0]
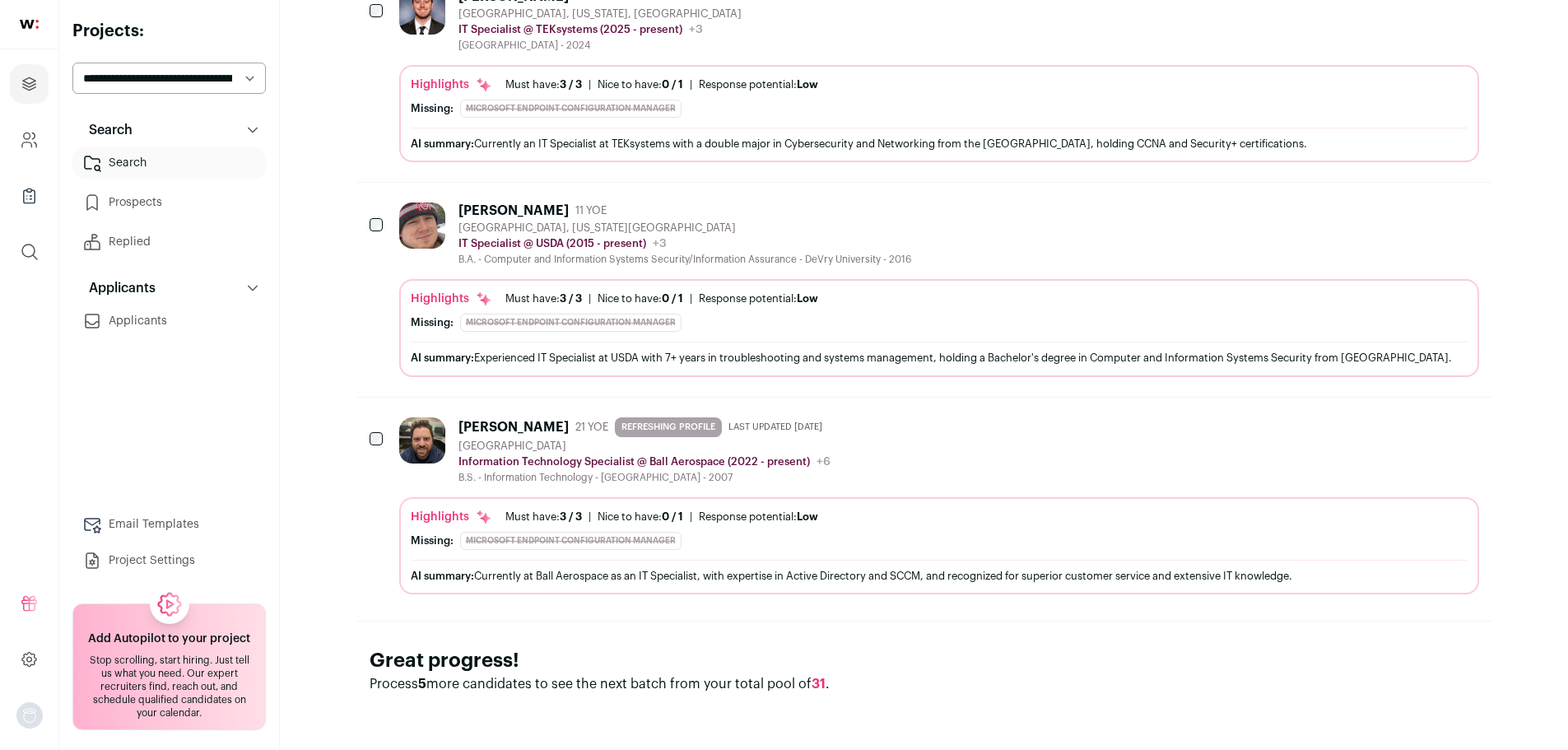
click at [1215, 695] on div "Great progress! Process 5 more candidates to see the next batch from your total…" at bounding box center [924, 670] width 1136 height 100
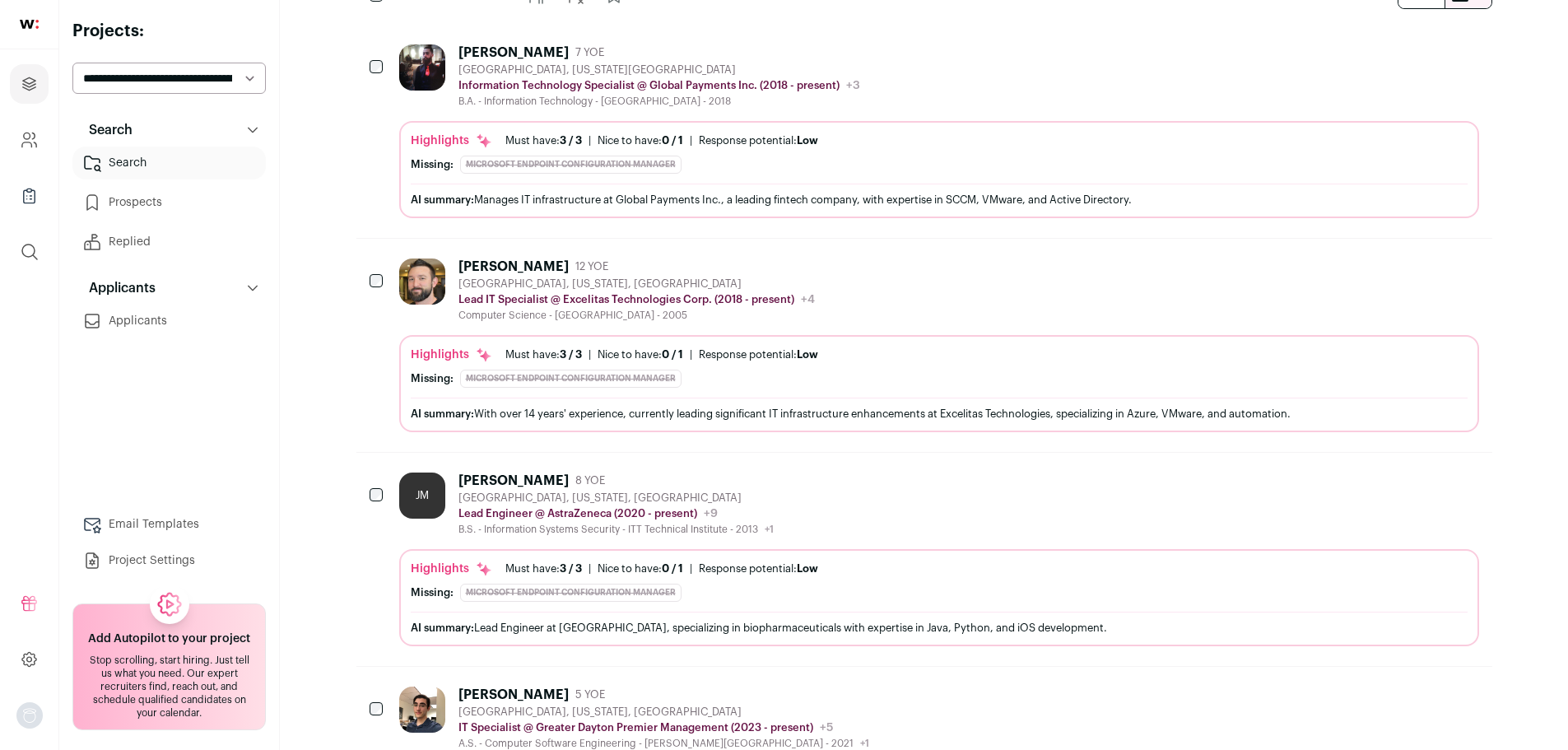
scroll to position [0, 0]
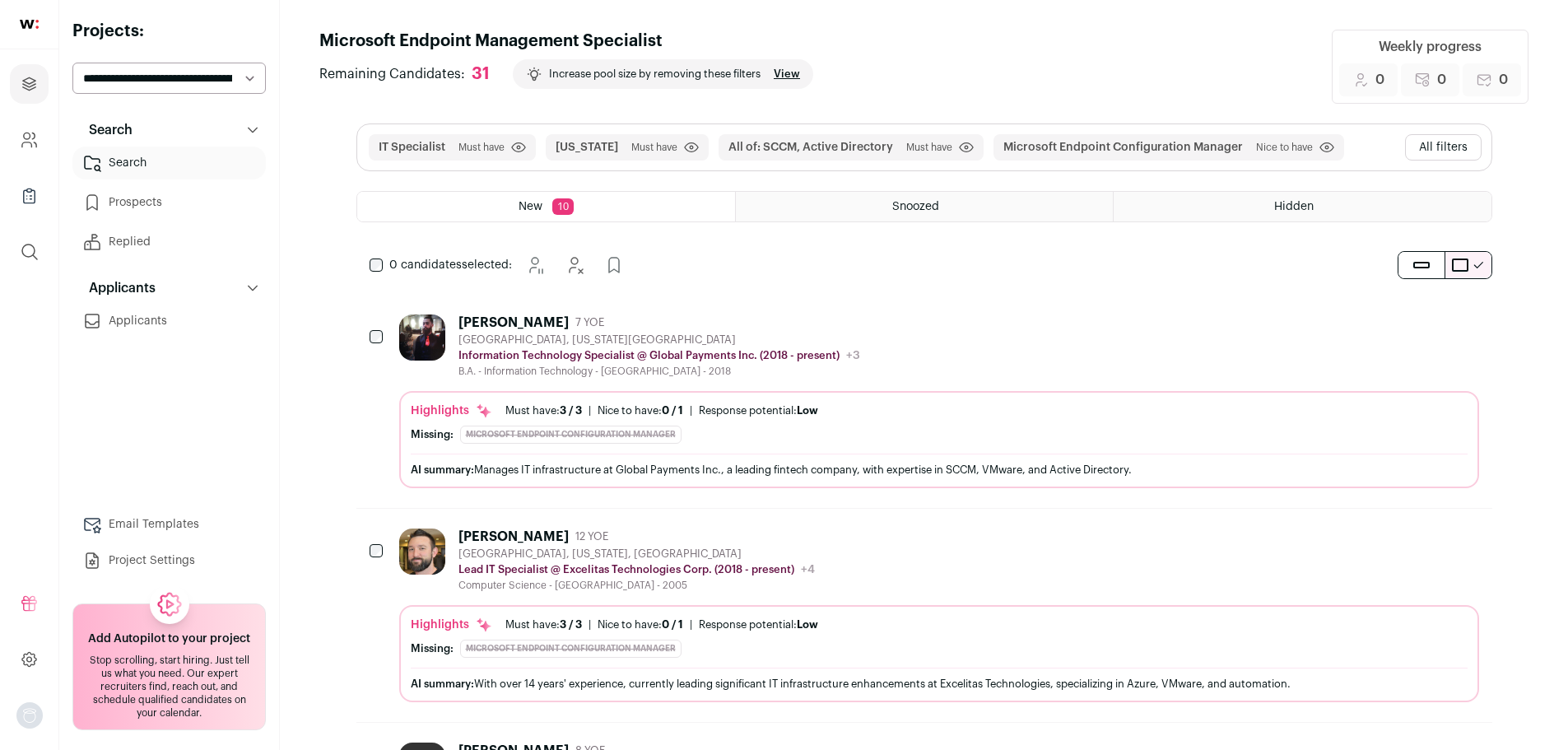
click at [572, 217] on div "New 10" at bounding box center [546, 207] width 377 height 30
click at [1479, 266] on icon "submit" at bounding box center [1478, 265] width 13 height 13
click at [1421, 257] on button "submit" at bounding box center [1421, 265] width 46 height 26
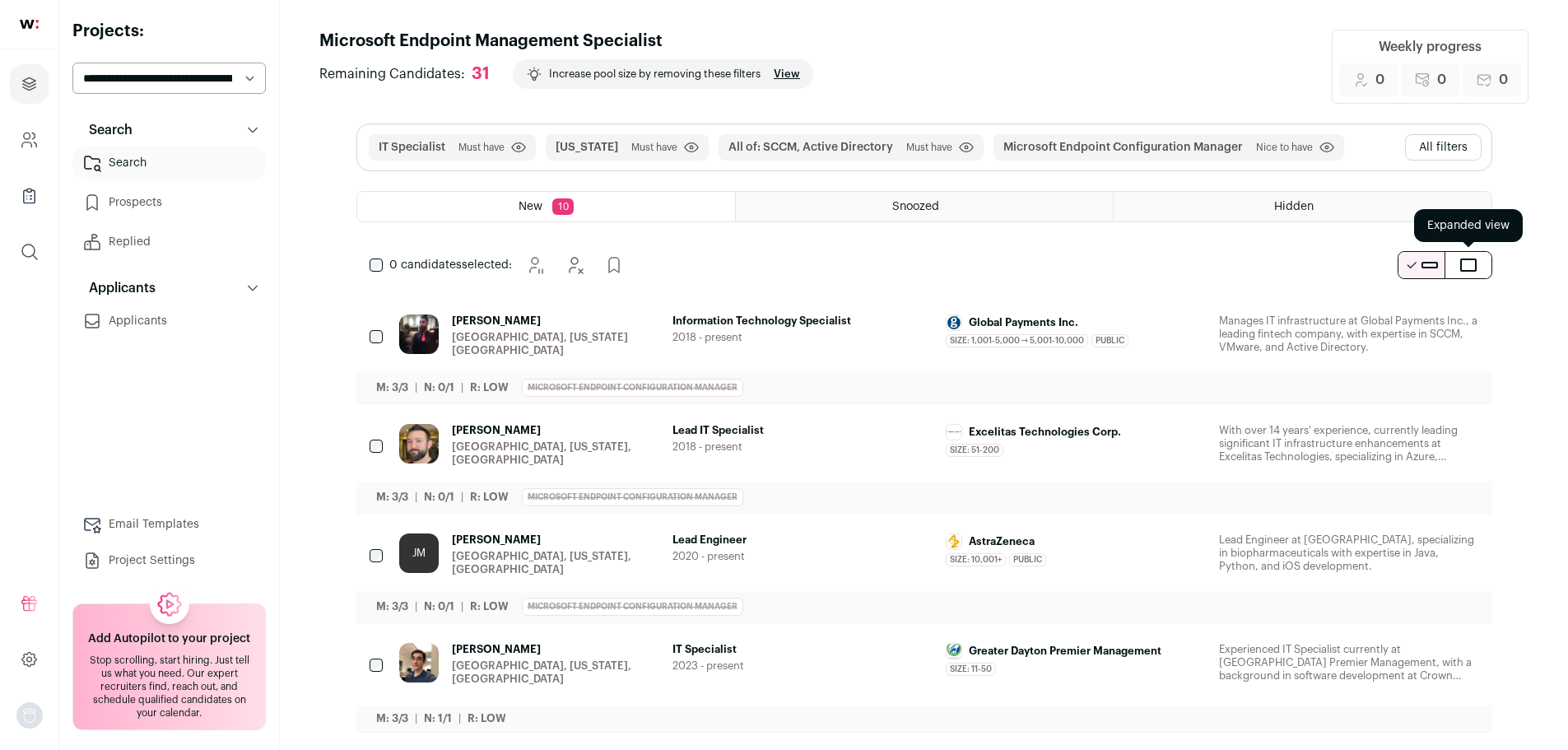
click at [1466, 266] on span "submit" at bounding box center [1468, 265] width 16 height 13
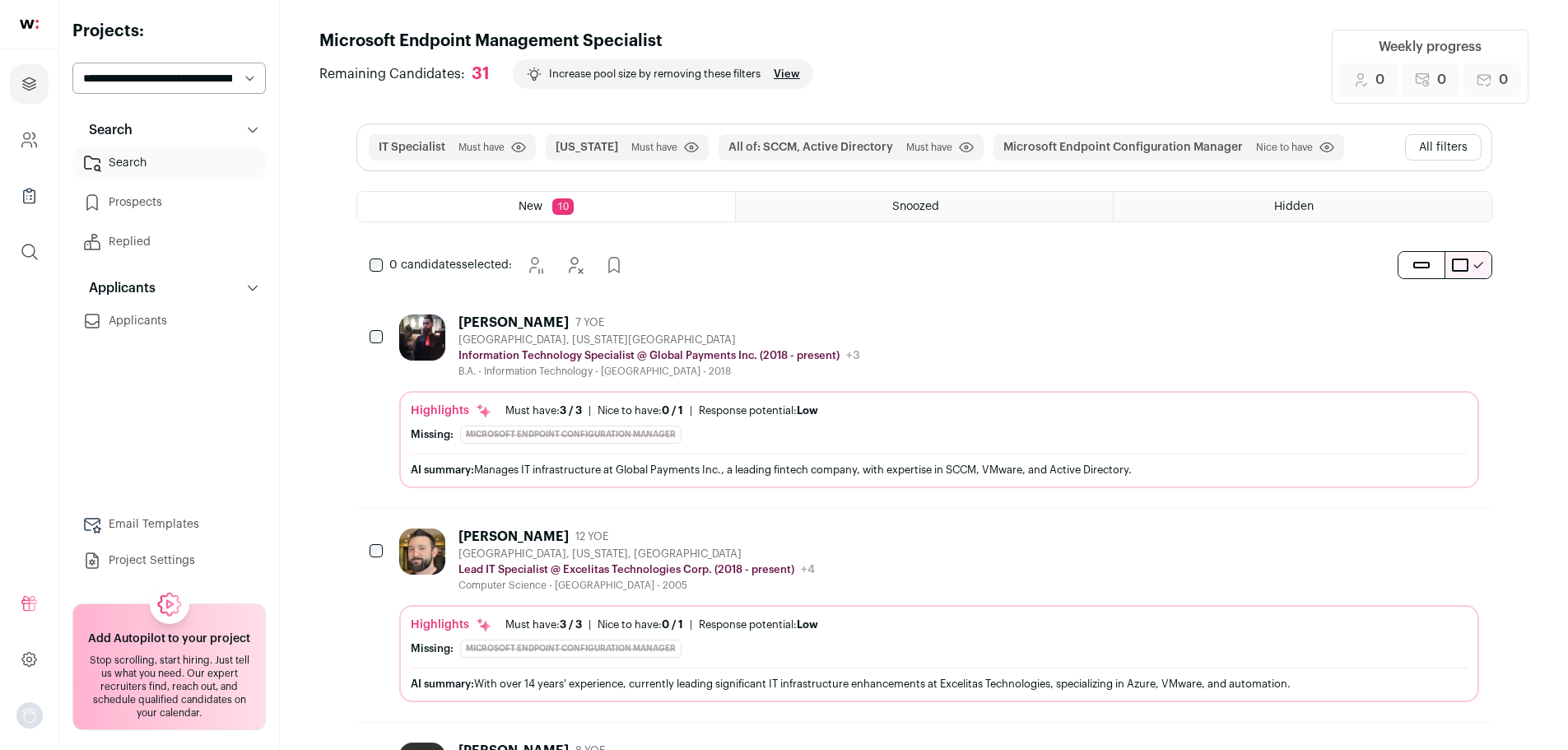
click at [438, 75] on span "Remaining Candidates:" at bounding box center [392, 74] width 146 height 20
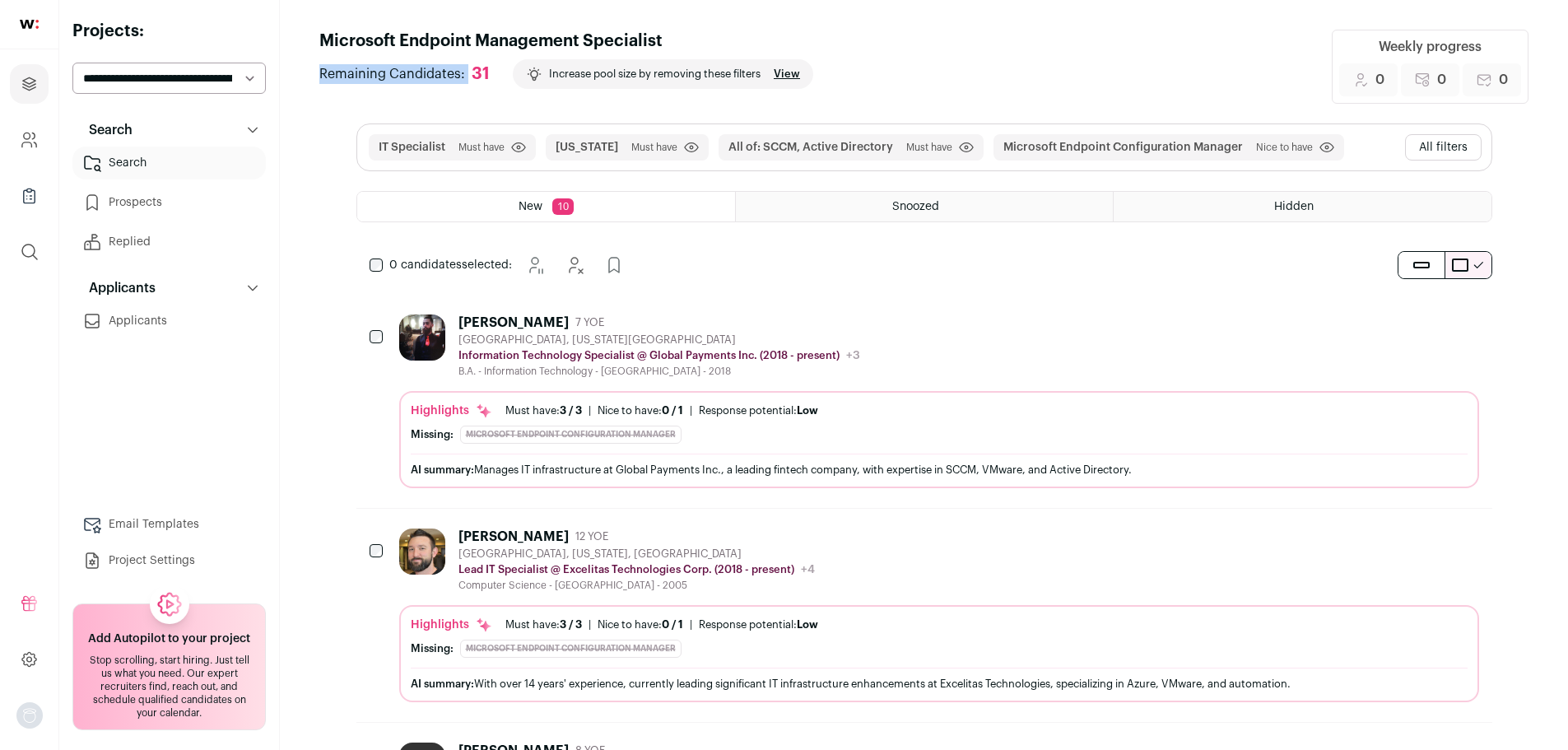
click at [438, 75] on span "Remaining Candidates:" at bounding box center [392, 74] width 146 height 20
click at [251, 298] on button "Applicants" at bounding box center [168, 288] width 194 height 33
click at [252, 299] on button "Applicants" at bounding box center [168, 288] width 194 height 33
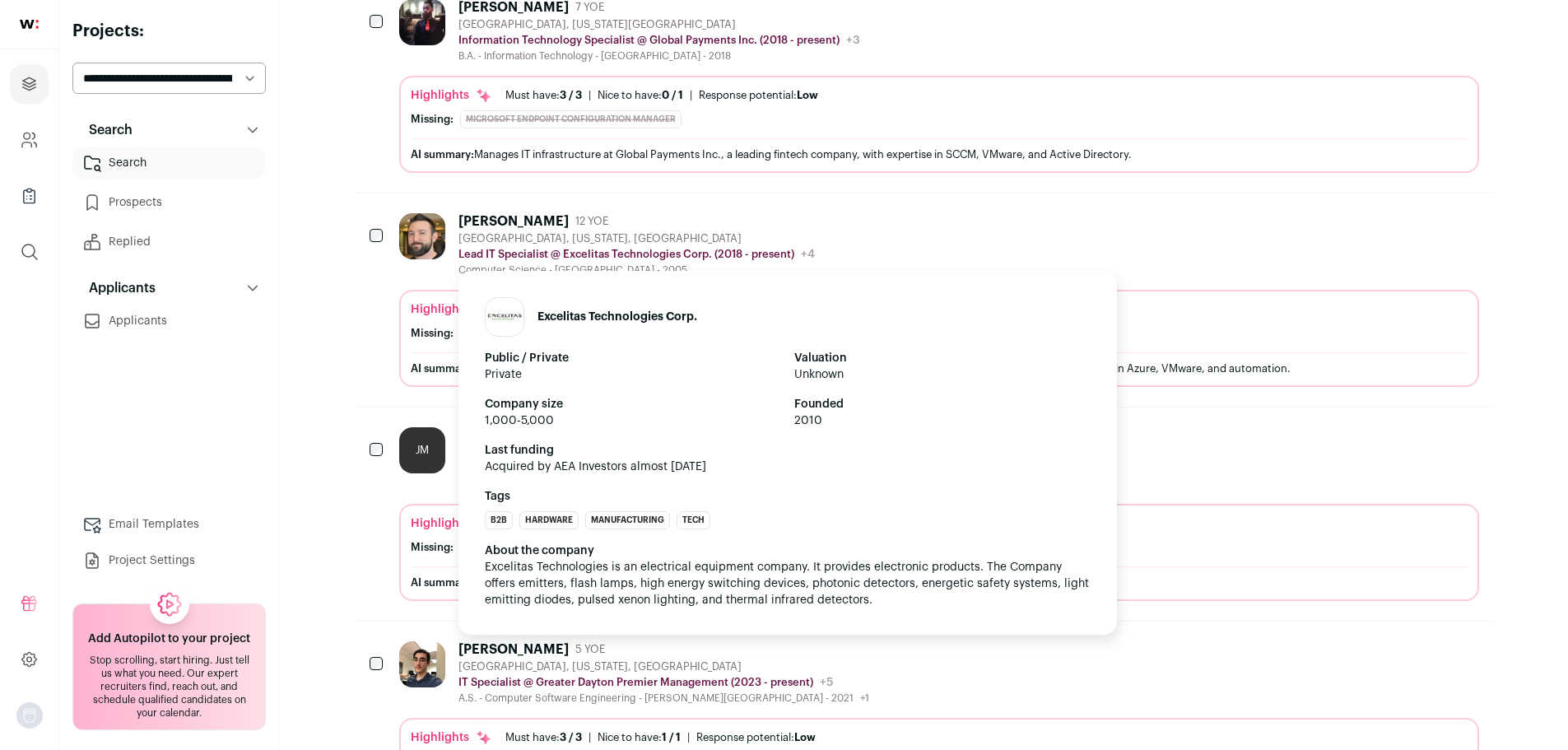
scroll to position [329, 0]
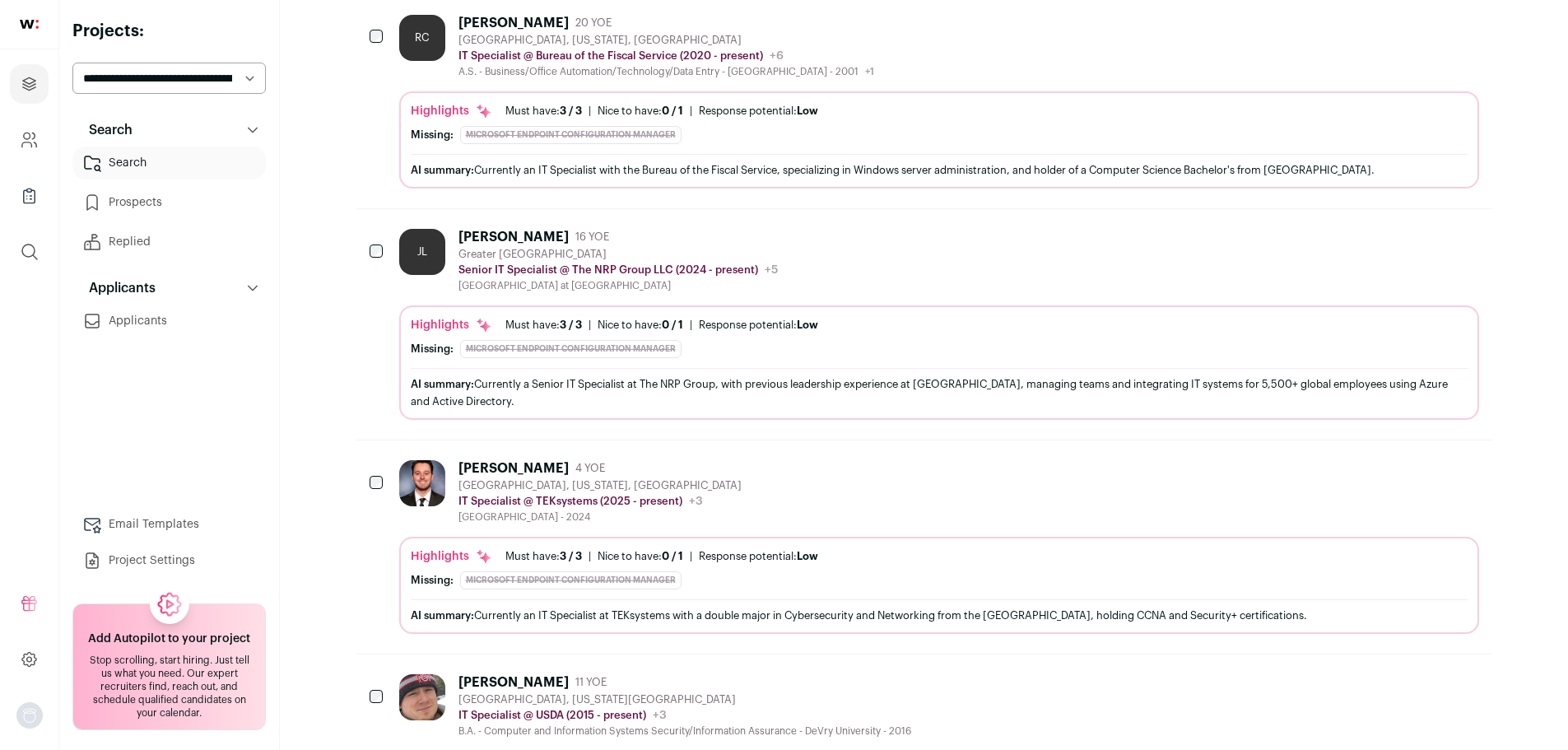
scroll to position [1194, 0]
